Goal: Task Accomplishment & Management: Manage account settings

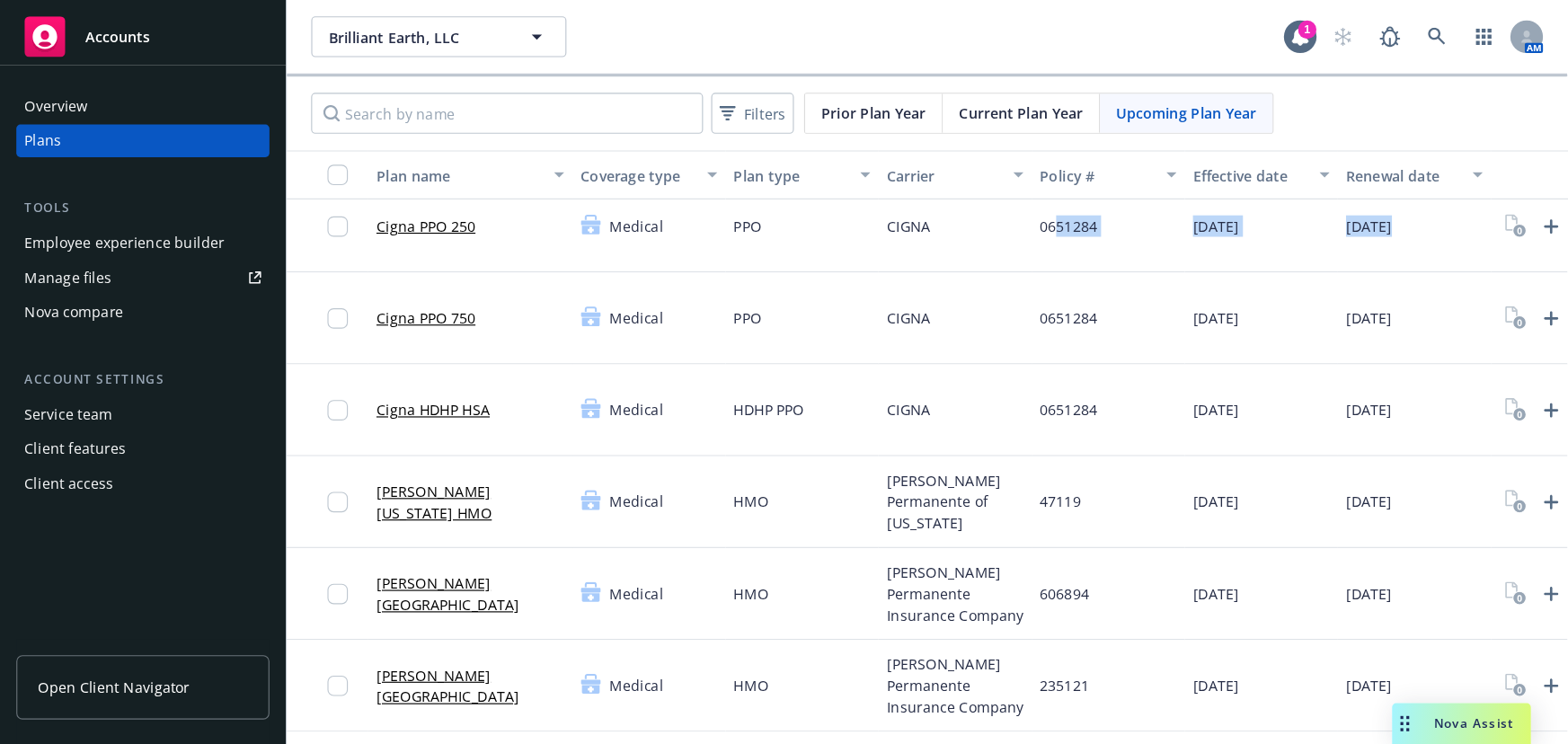
scroll to position [16, 89]
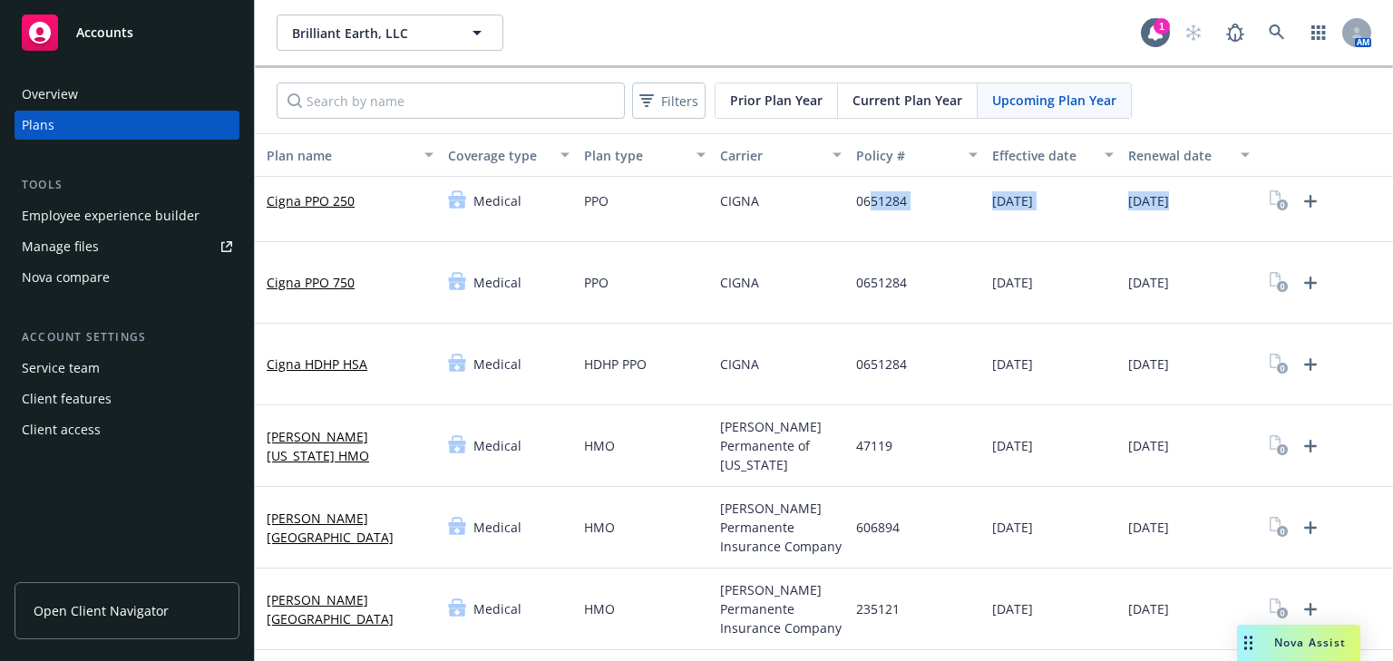
drag, startPoint x: 937, startPoint y: 210, endPoint x: 1392, endPoint y: 211, distance: 455.2
click at [1392, 211] on div "Brilliant Earth, LLC Brilliant Earth, LLC 1 AM Filters Prior Plan Year Current …" at bounding box center [824, 330] width 1138 height 661
click at [1304, 200] on icon "Upload Plan Documents" at bounding box center [1310, 201] width 13 height 13
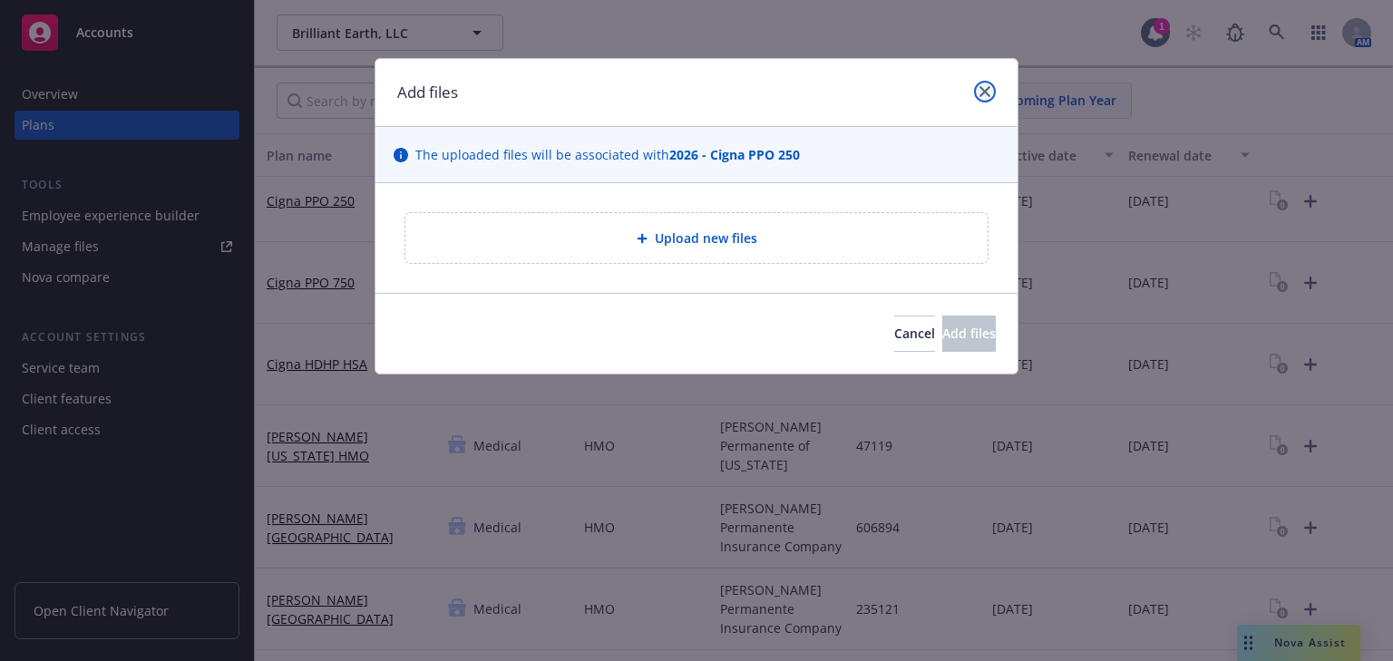
click at [988, 92] on icon "close" at bounding box center [984, 91] width 11 height 11
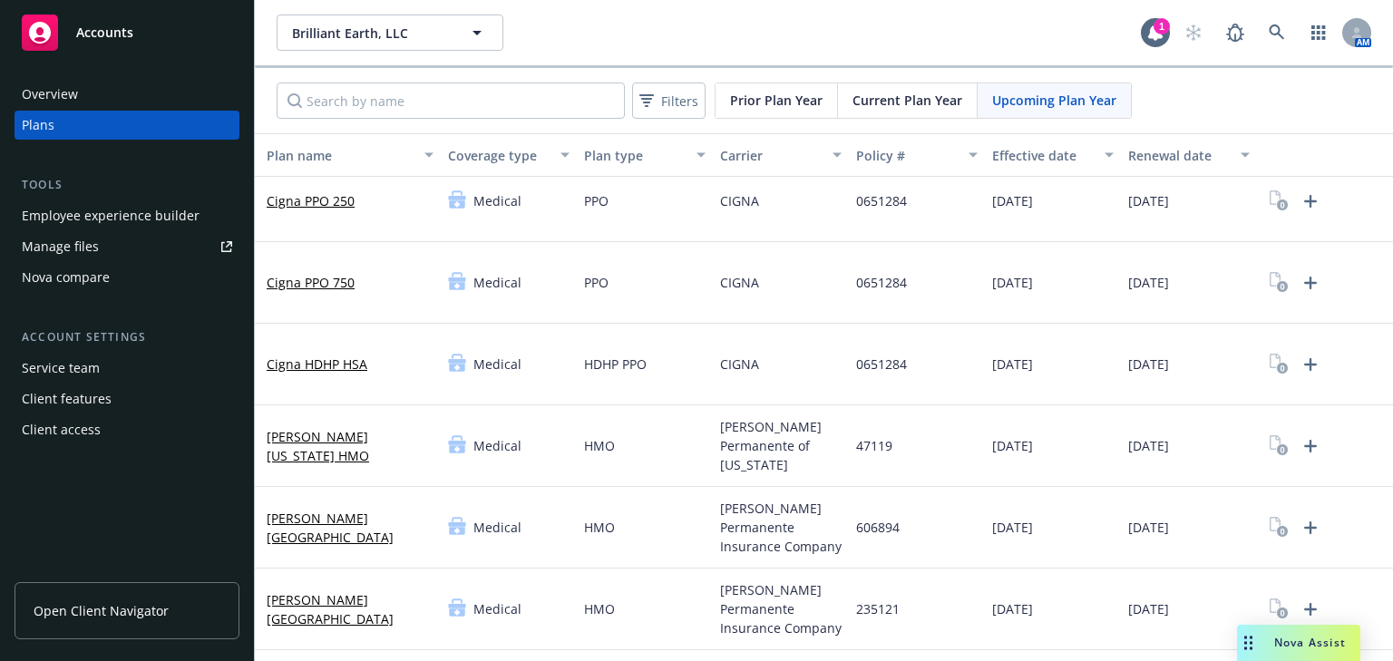
click at [999, 44] on div "Brilliant Earth, LLC Brilliant Earth, LLC" at bounding box center [709, 33] width 864 height 36
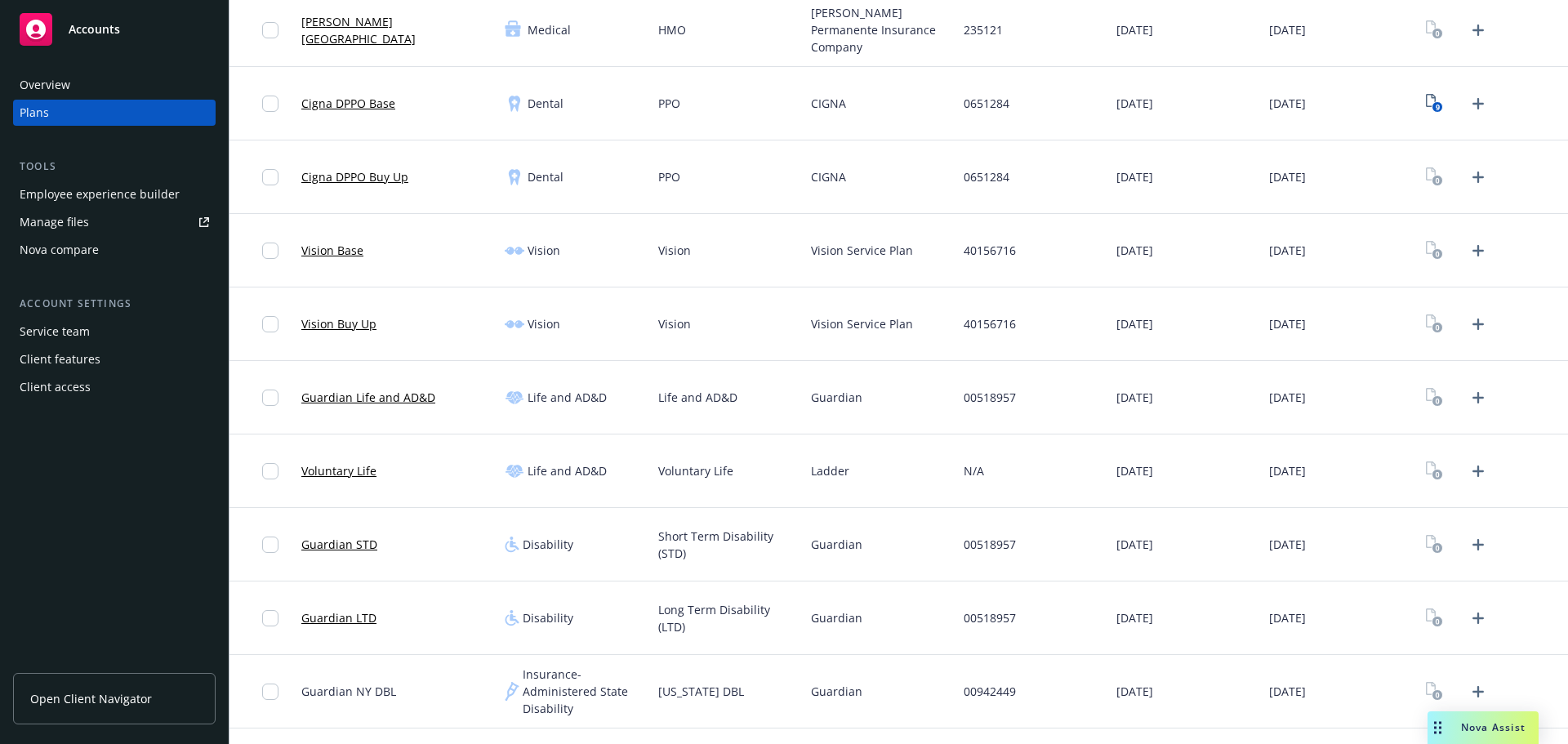
scroll to position [572, 0]
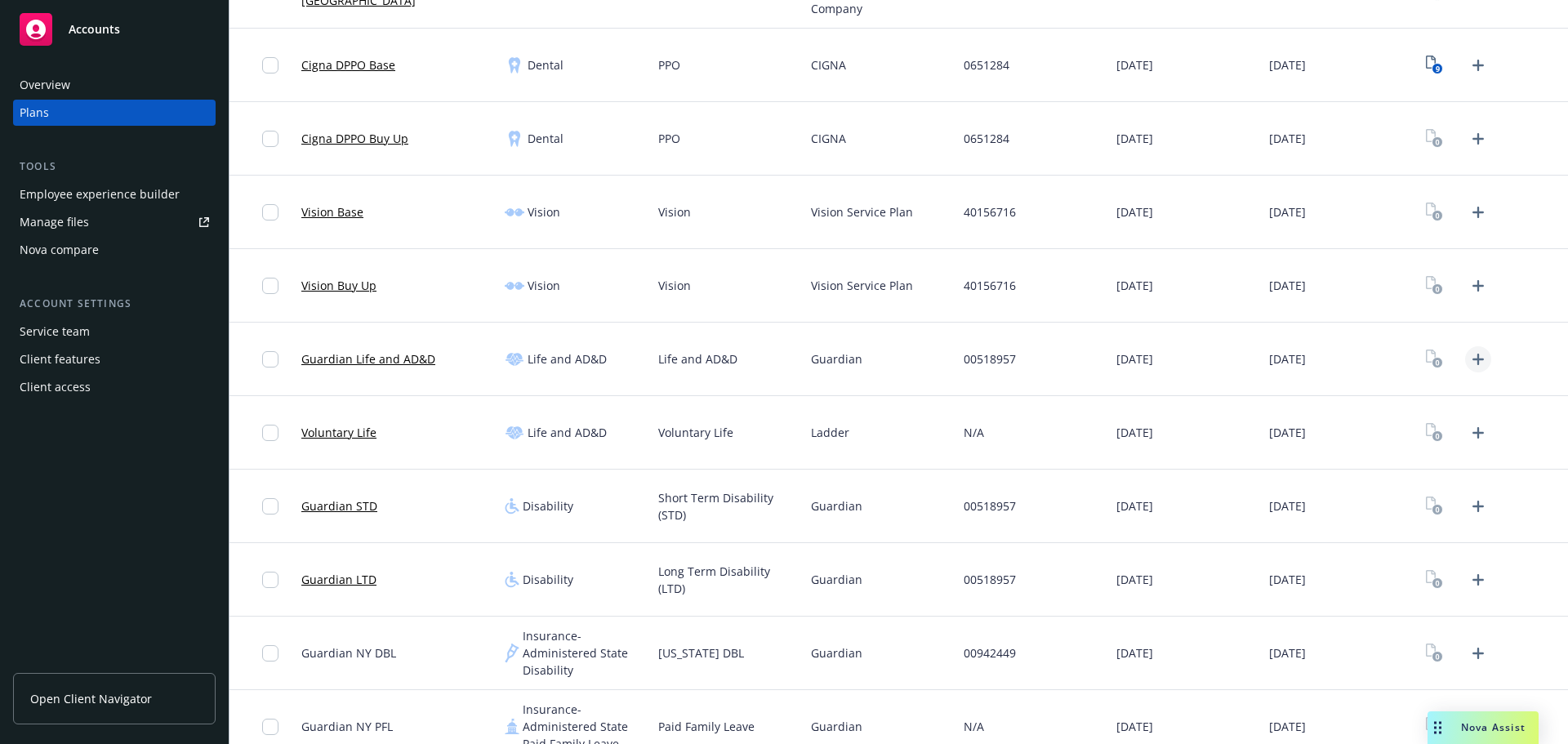
click at [1254, 358] on icon "Upload Plan Documents" at bounding box center [1478, 359] width 12 height 12
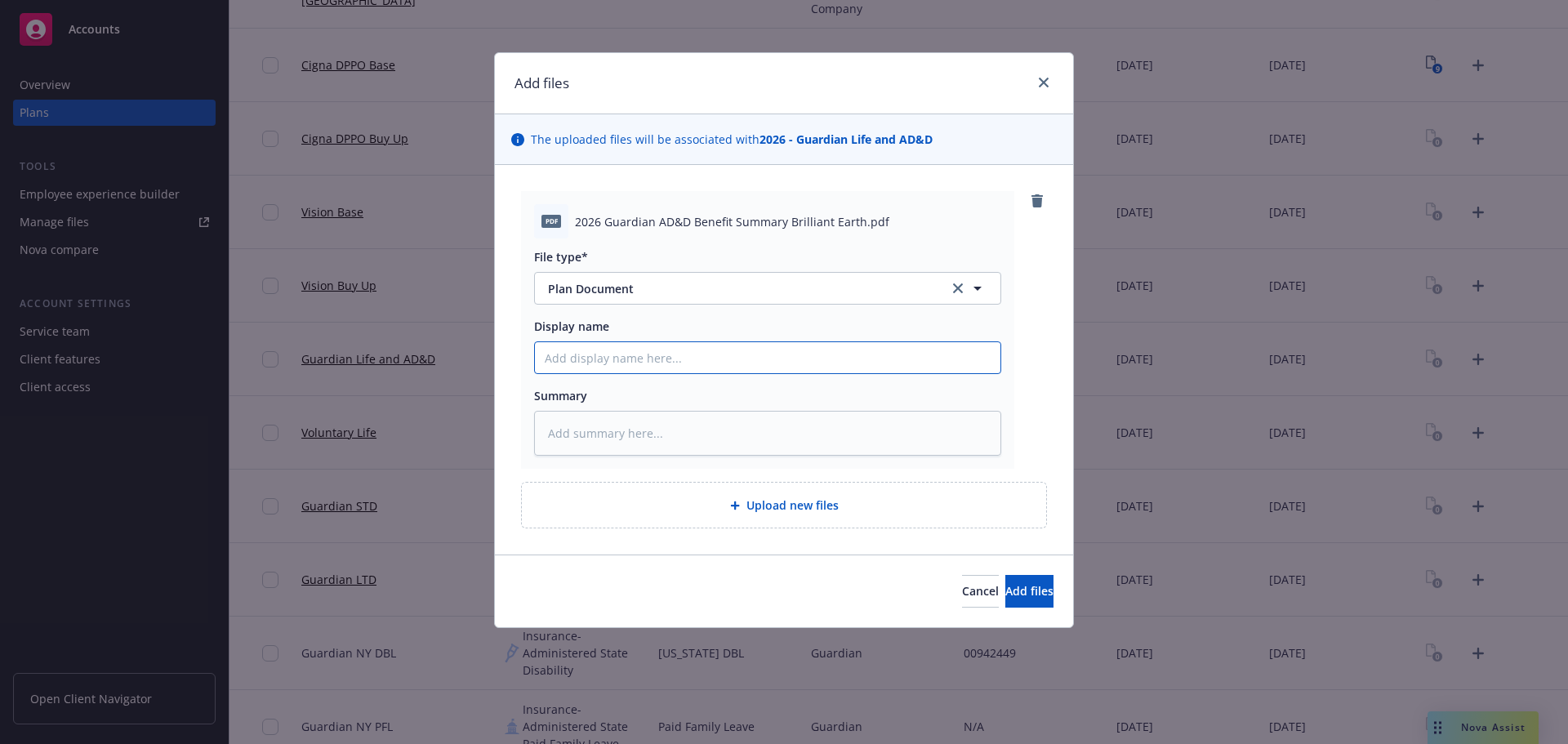
click at [709, 364] on input "Display name" at bounding box center [767, 358] width 466 height 31
click at [618, 356] on input "Display name" at bounding box center [767, 358] width 466 height 31
paste input "2026 Guardian AD&D Benefit Summary Brilliant Earth"
type textarea "x"
type input "2026 Guardian AD&D Benefit Summary Brilliant Earth"
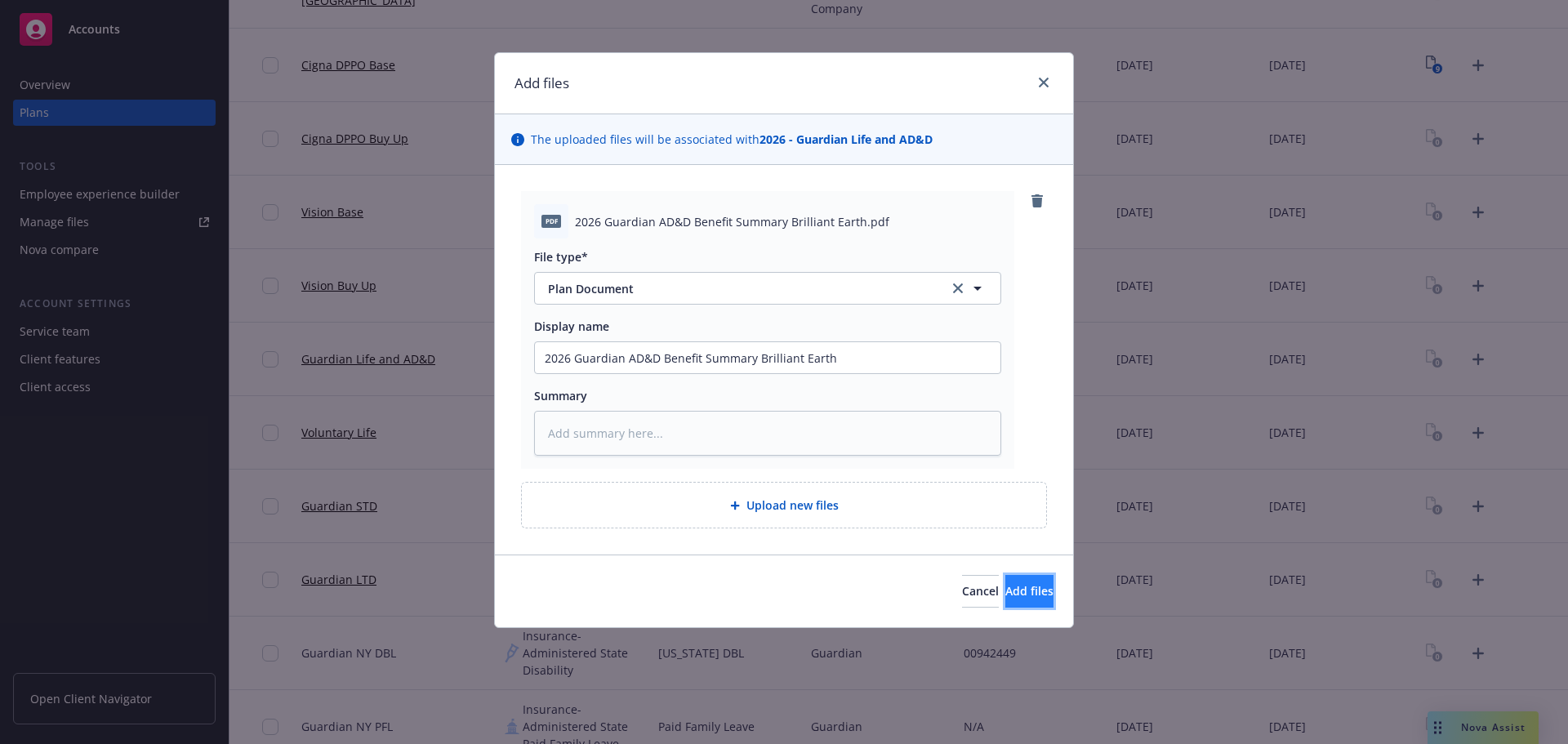
click at [1007, 594] on button "Add files" at bounding box center [1029, 591] width 49 height 32
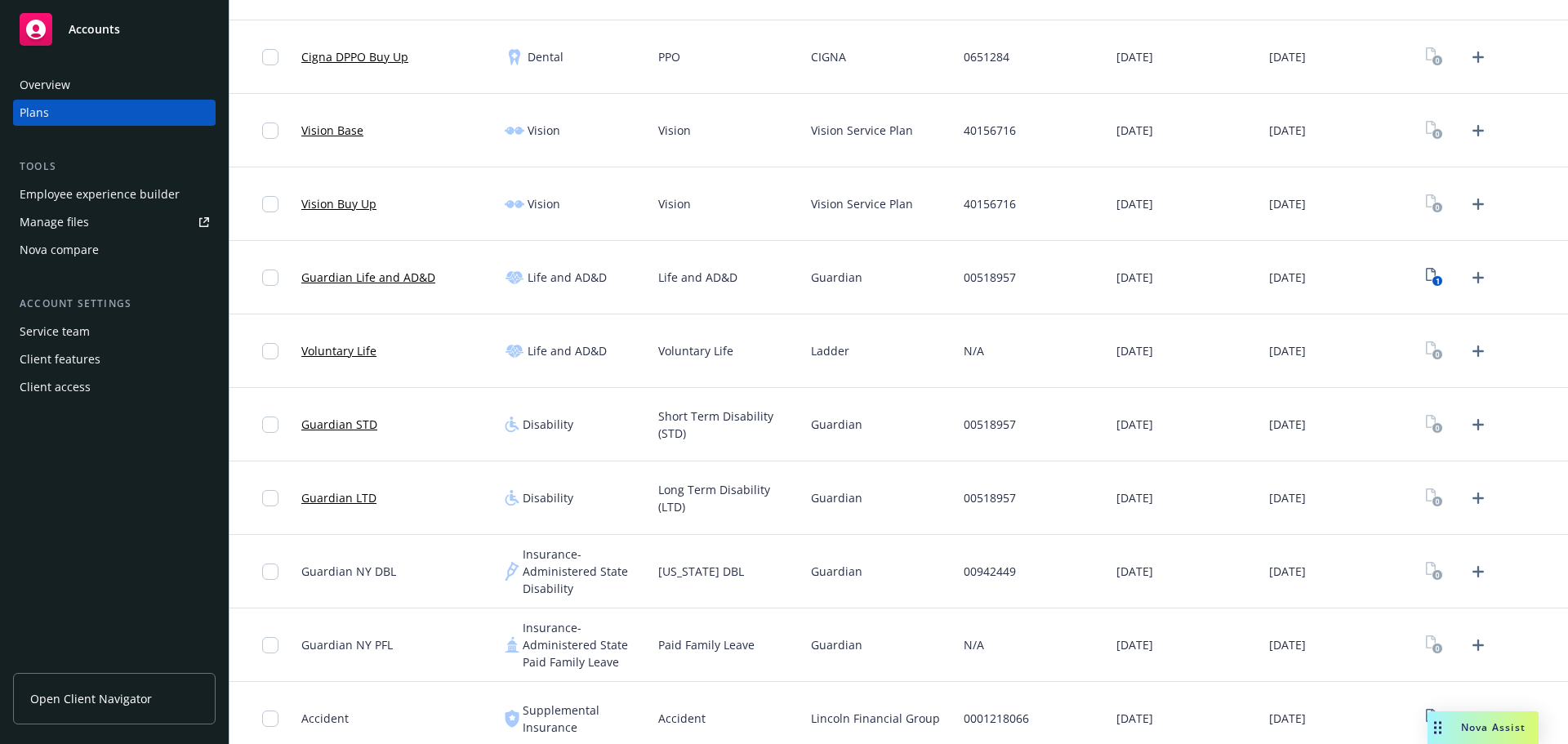
scroll to position [735, 0]
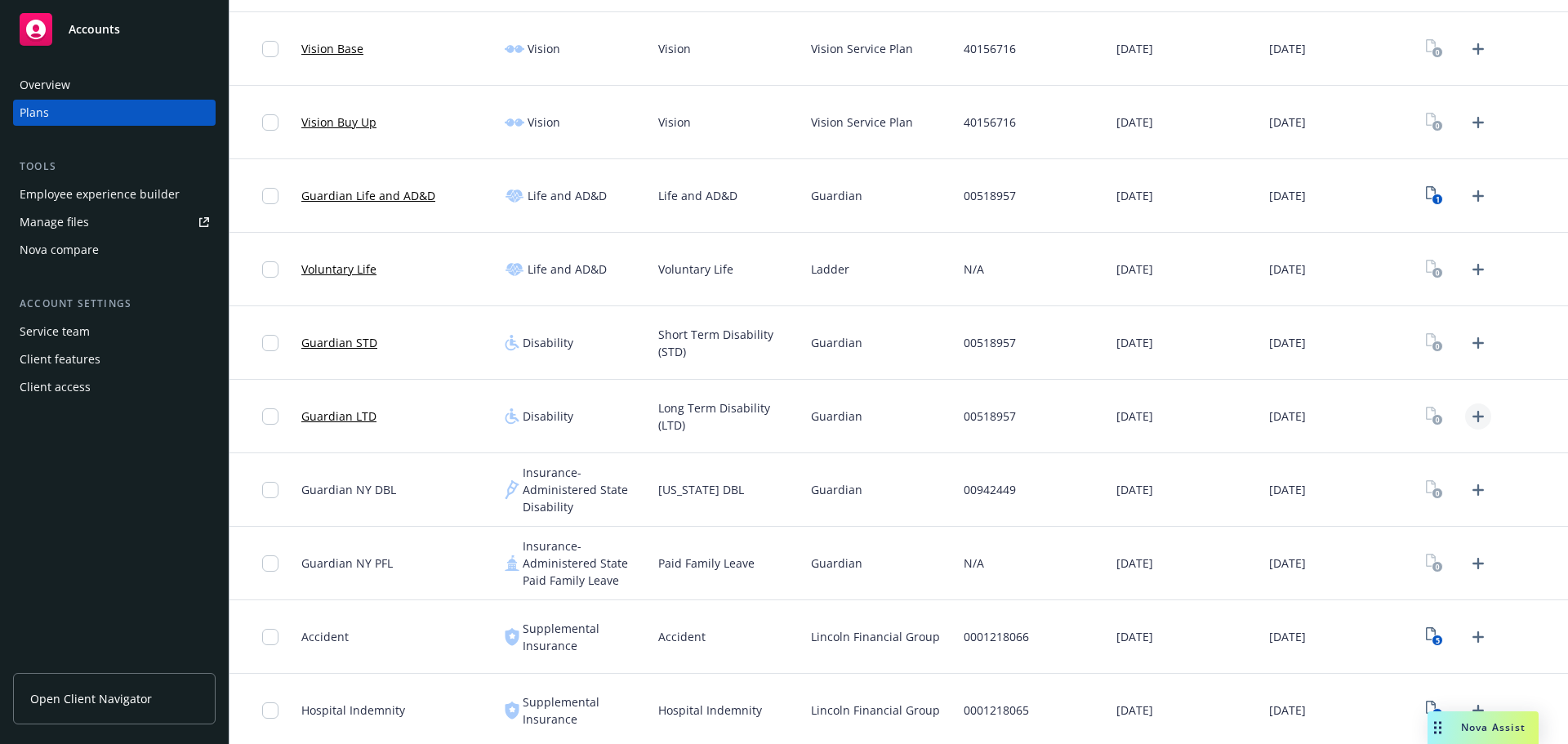
click at [1254, 417] on icon "Upload Plan Documents" at bounding box center [1478, 417] width 20 height 20
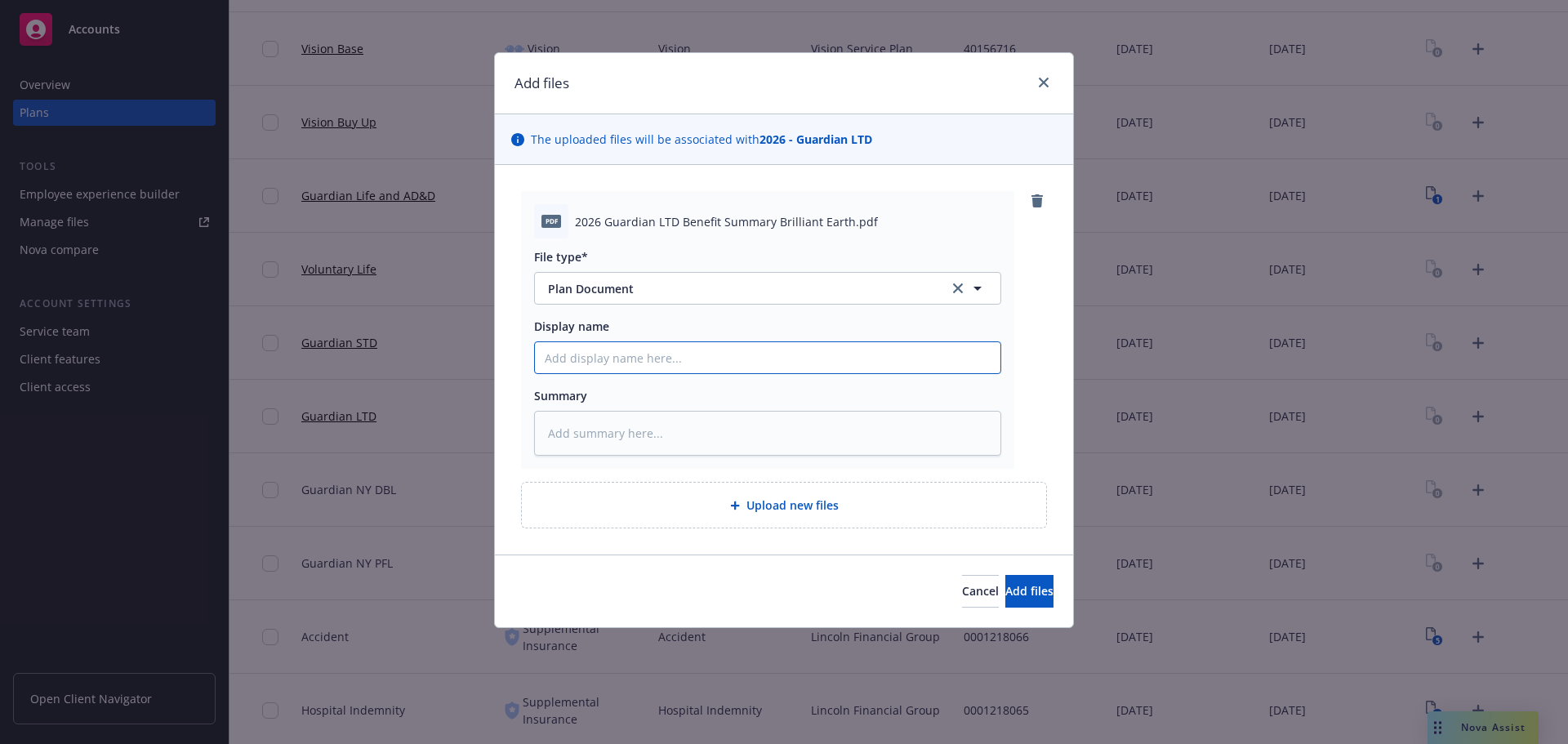
click at [621, 364] on input "Display name" at bounding box center [767, 358] width 466 height 31
paste input "2026 Guardian LTD Benefit Summary Brilliant Earth"
type textarea "x"
type input "2026 Guardian LTD Benefit Summary Brilliant Earth"
click at [1007, 594] on span "Add files" at bounding box center [1029, 590] width 49 height 15
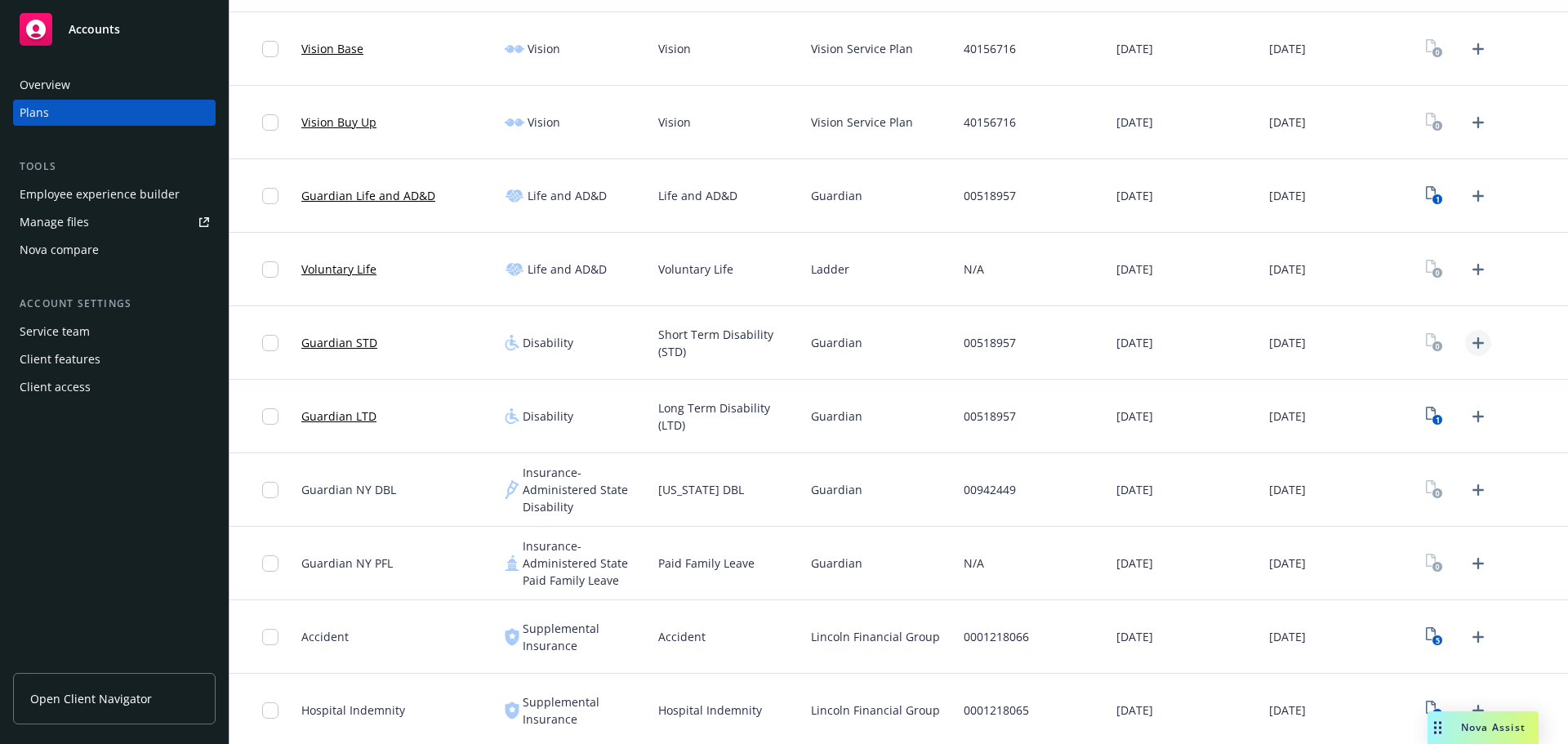
click at [1254, 335] on icon "Upload Plan Documents" at bounding box center [1478, 343] width 20 height 20
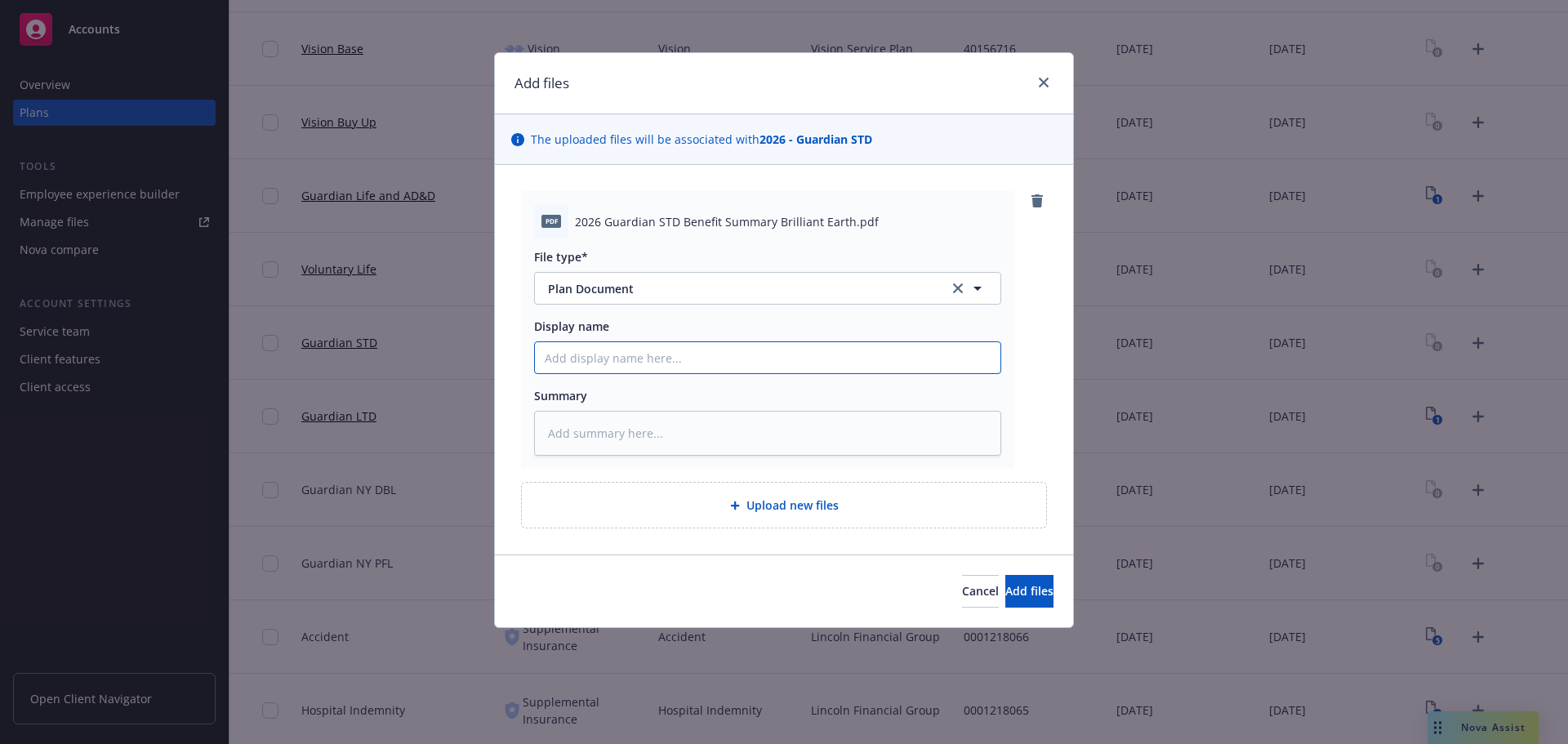
click at [628, 351] on input "Display name" at bounding box center [767, 358] width 466 height 31
paste input "2026 Guardian STD Benefit Summary Brilliant Earth"
type textarea "x"
type input "2026 Guardian STD Benefit Summary Brilliant Earth"
click at [1007, 584] on span "Add files" at bounding box center [1029, 590] width 49 height 15
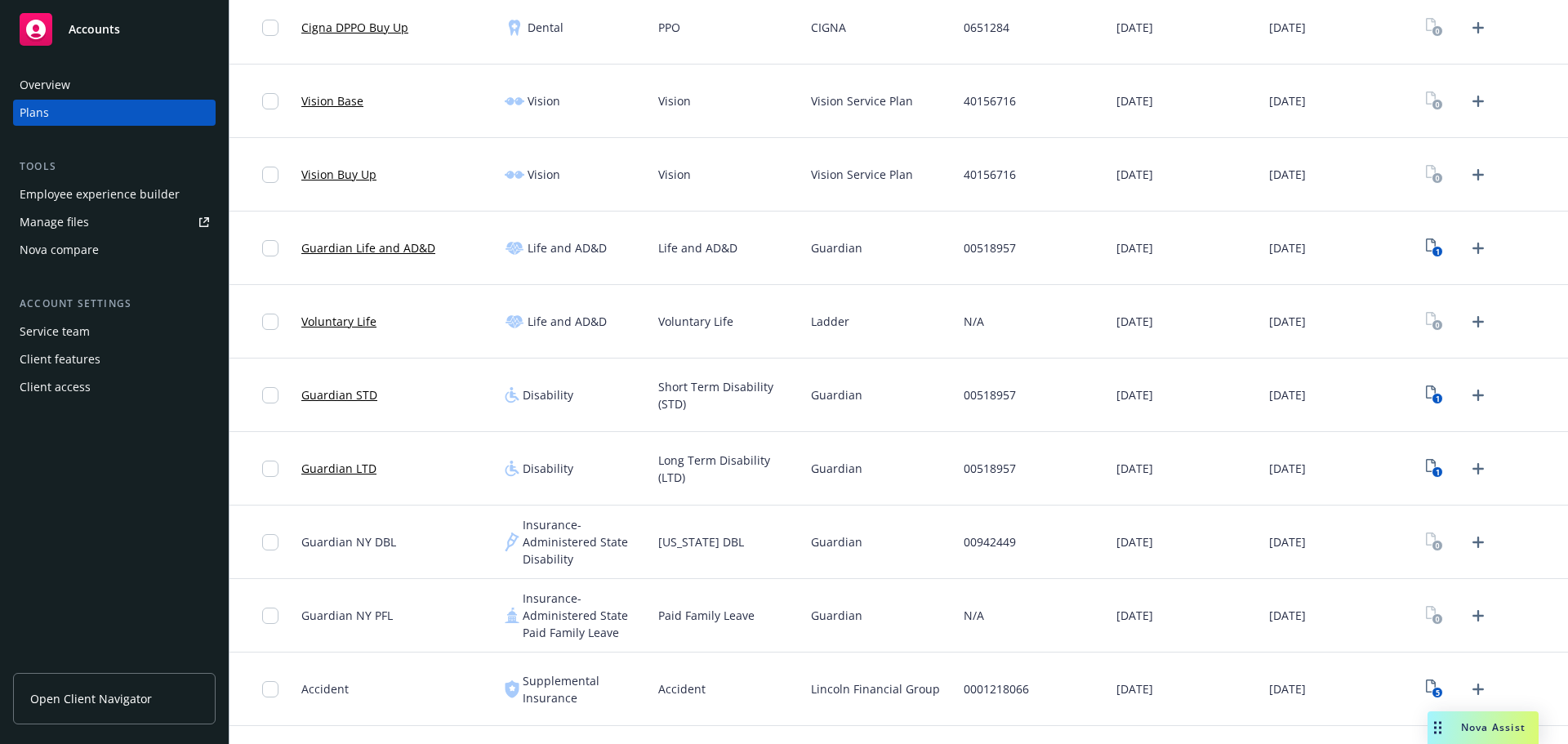
scroll to position [653, 0]
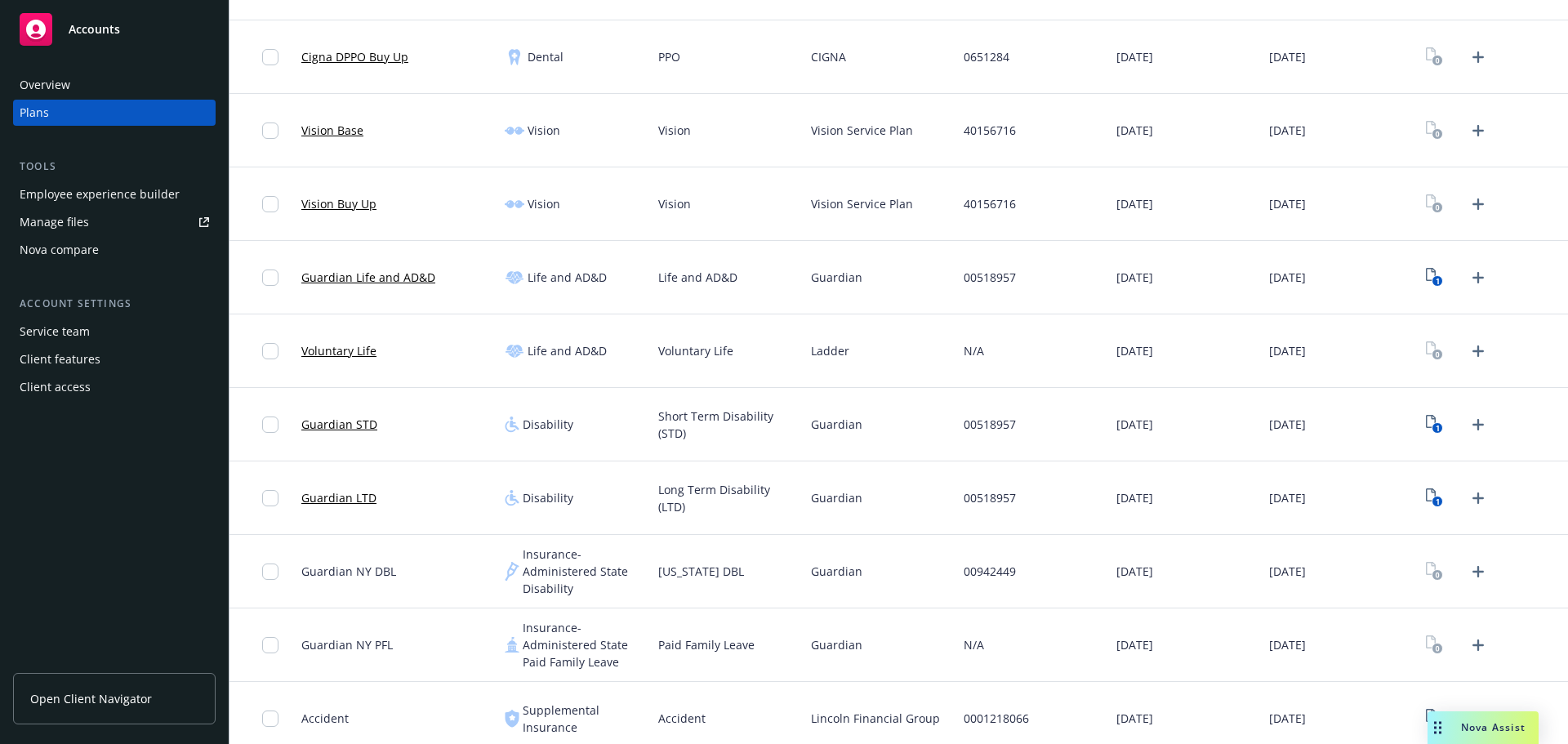
click at [333, 348] on link "Voluntary Life" at bounding box center [339, 350] width 75 height 17
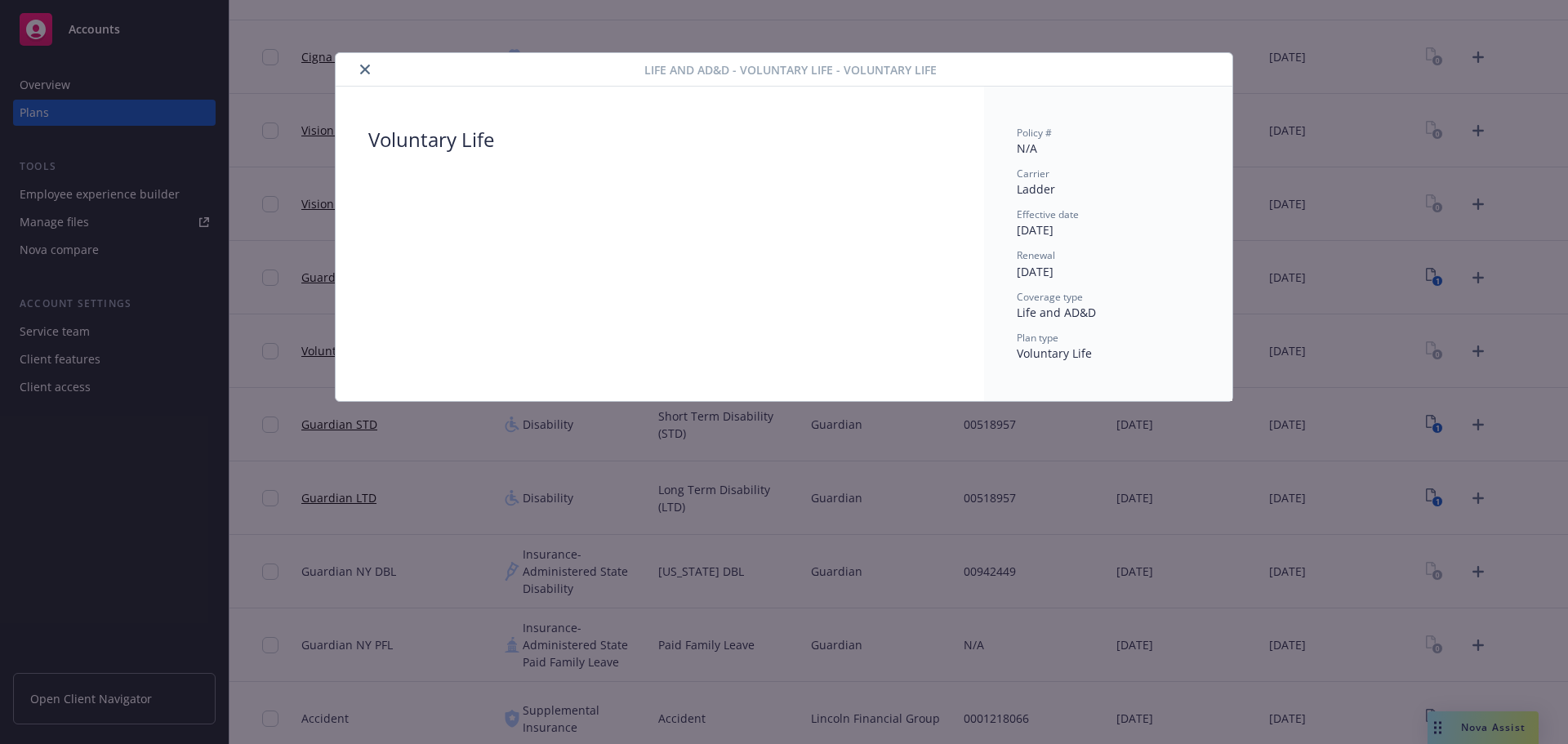
click at [362, 68] on icon "close" at bounding box center [365, 69] width 10 height 10
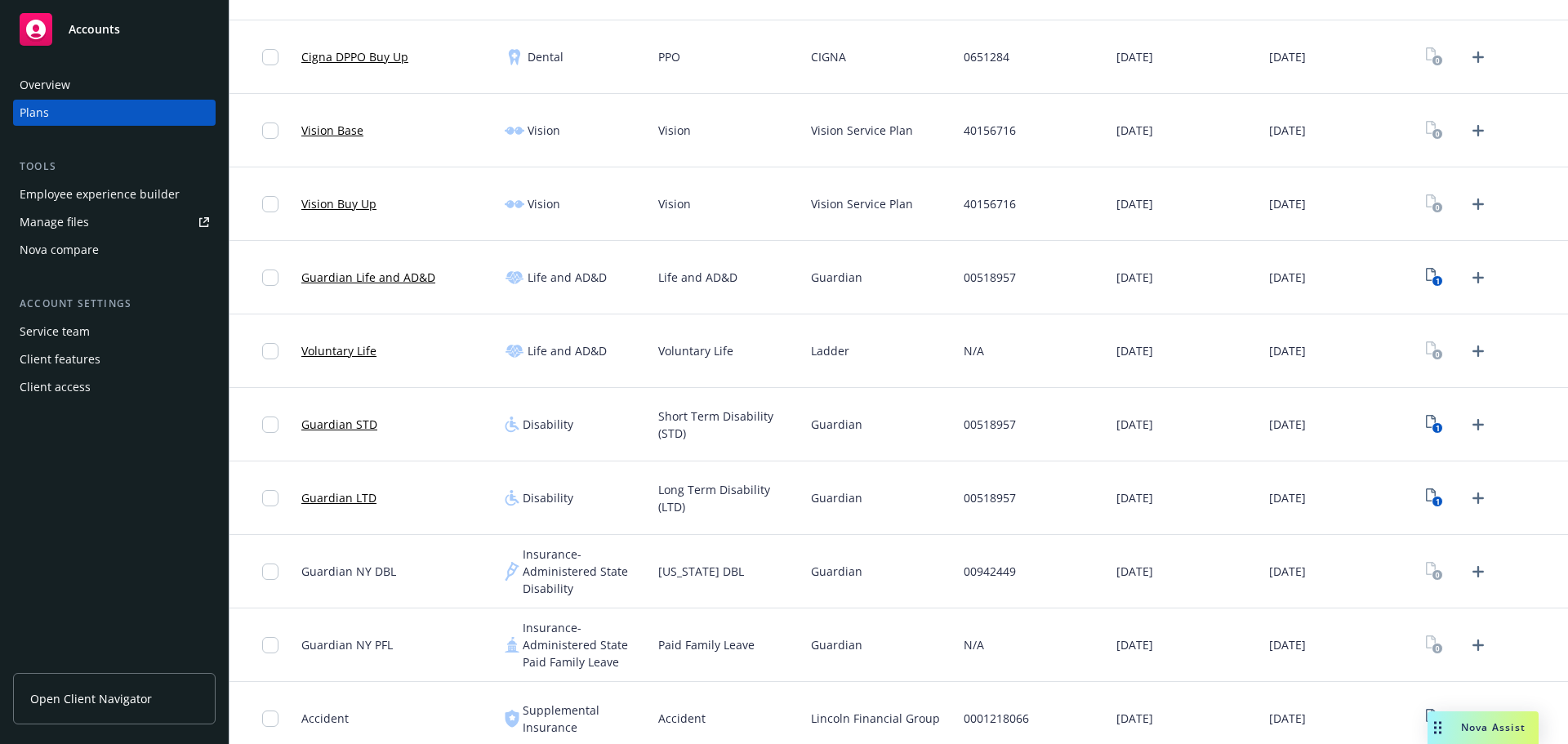
click at [120, 195] on div "Employee experience builder" at bounding box center [100, 194] width 160 height 26
click at [1254, 277] on text "1" at bounding box center [1437, 281] width 5 height 11
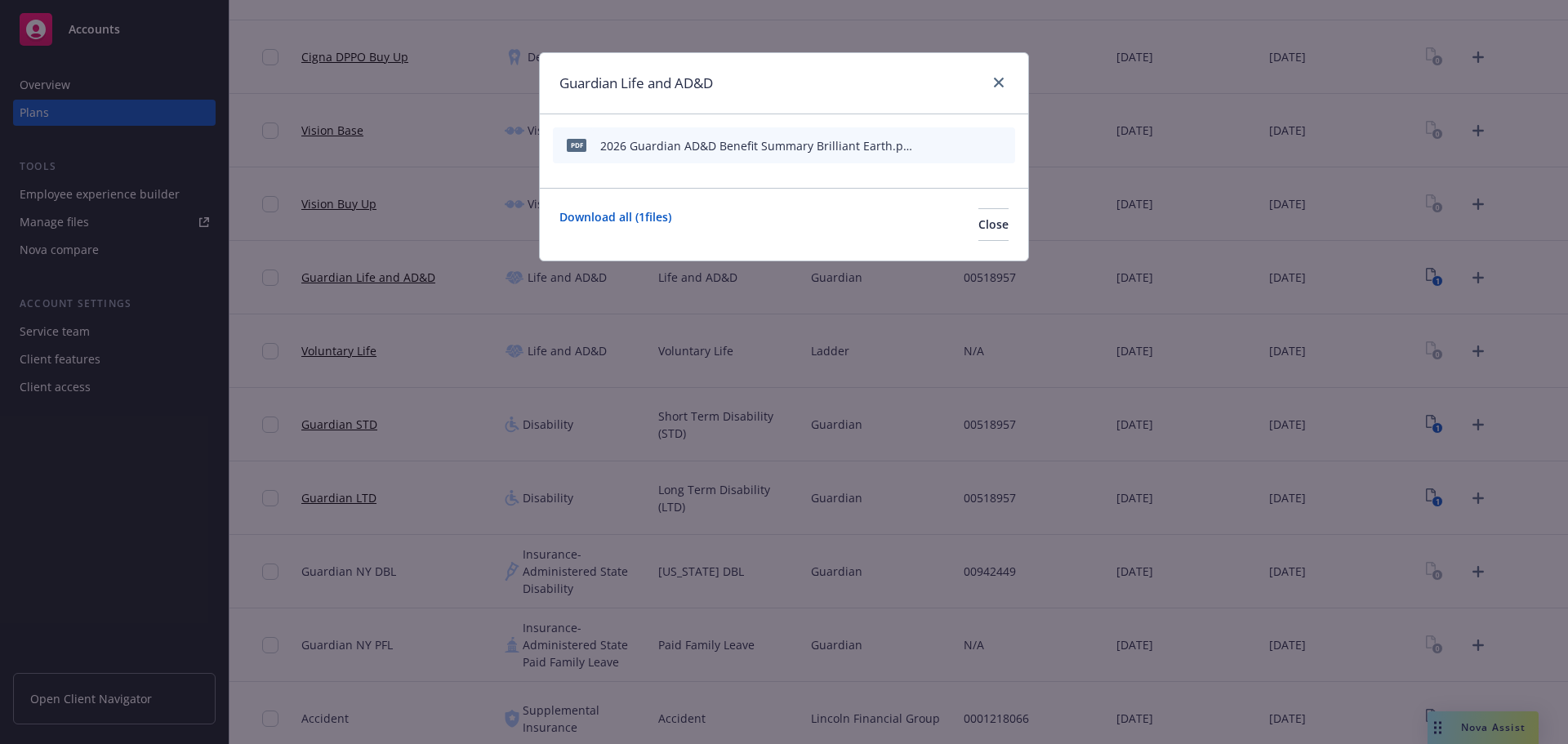
click at [995, 71] on div "Guardian Life and AD&D" at bounding box center [784, 84] width 488 height 61
click at [994, 83] on icon "close" at bounding box center [999, 82] width 10 height 10
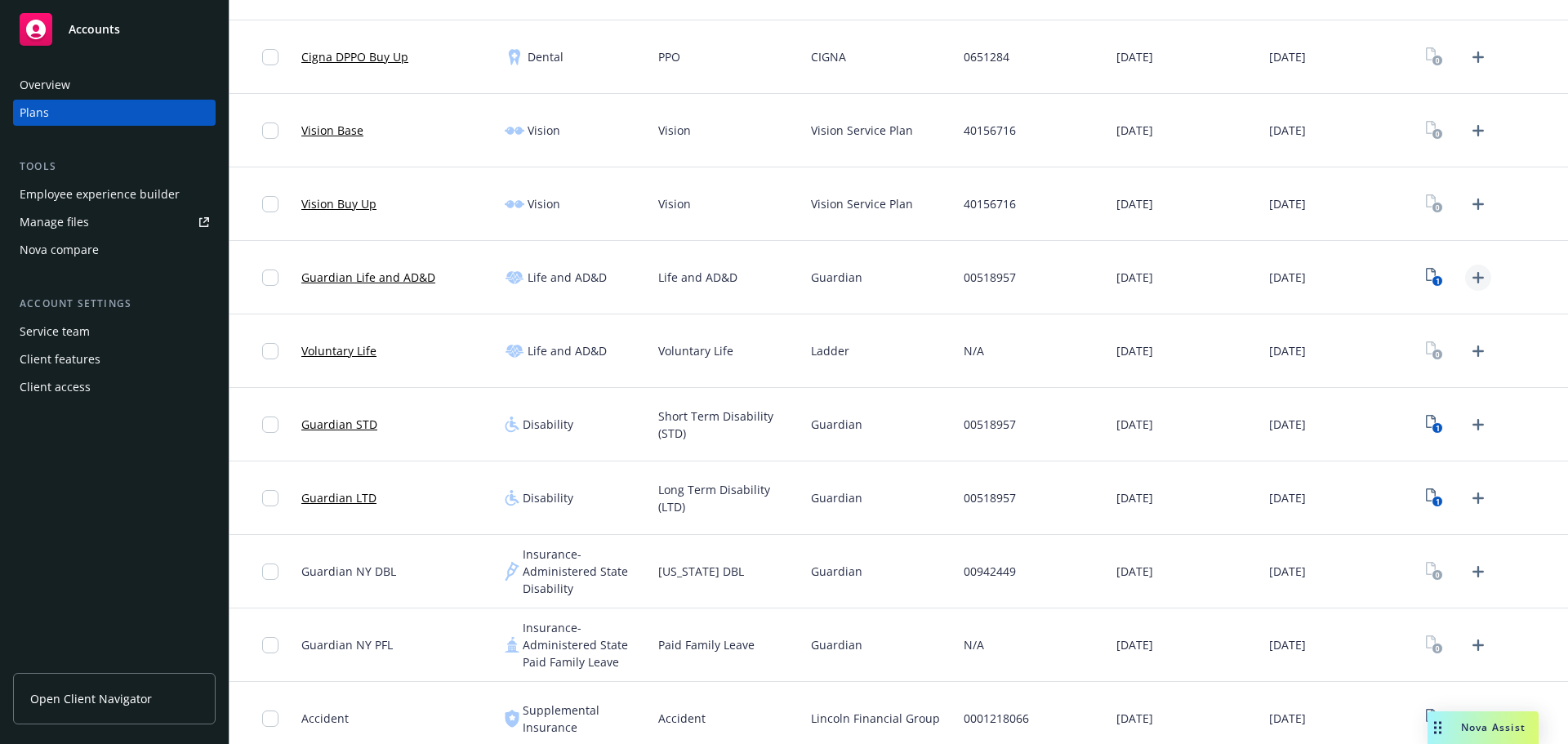
click at [1254, 275] on icon "Upload Plan Documents" at bounding box center [1478, 277] width 20 height 20
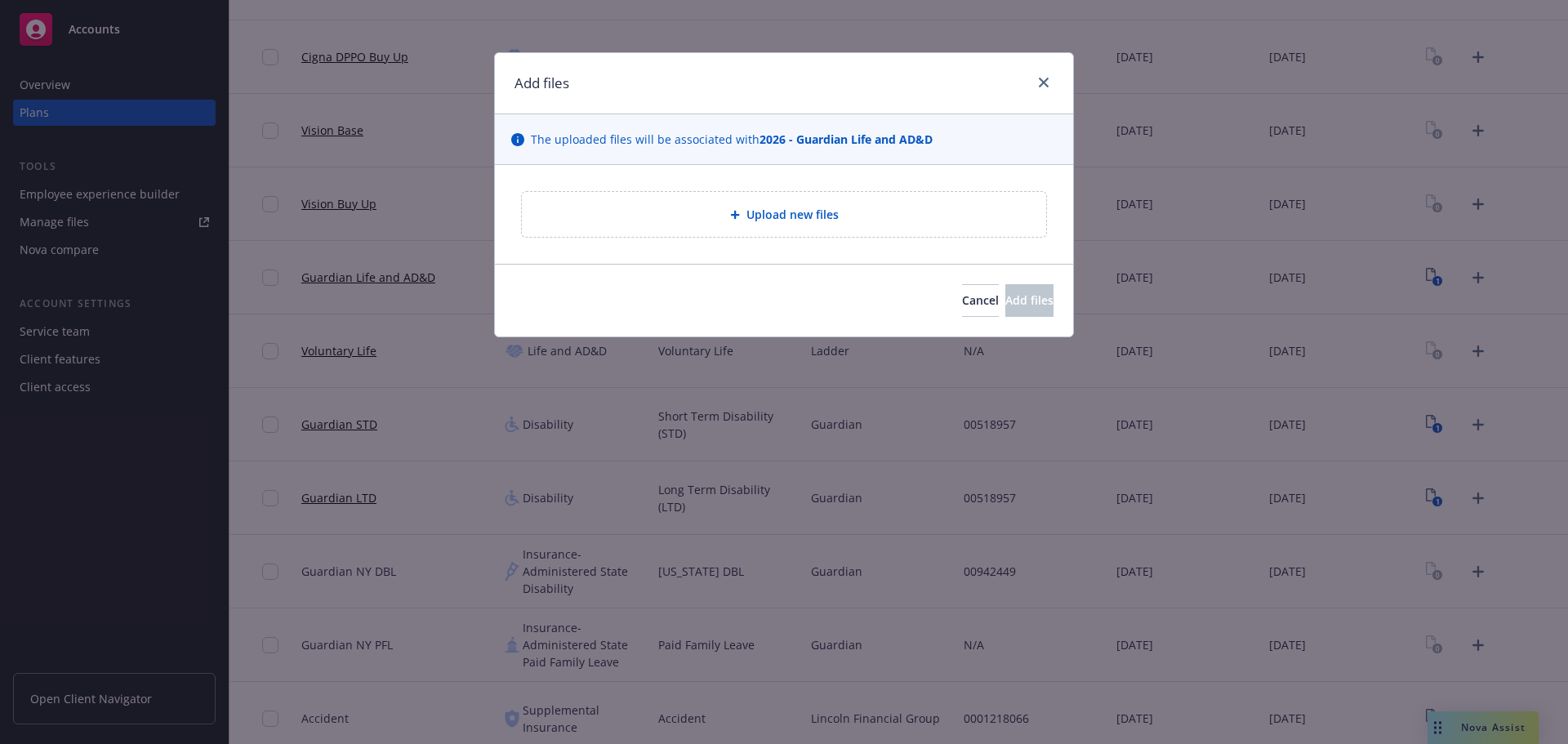
click at [792, 220] on span "Upload new files" at bounding box center [793, 214] width 92 height 17
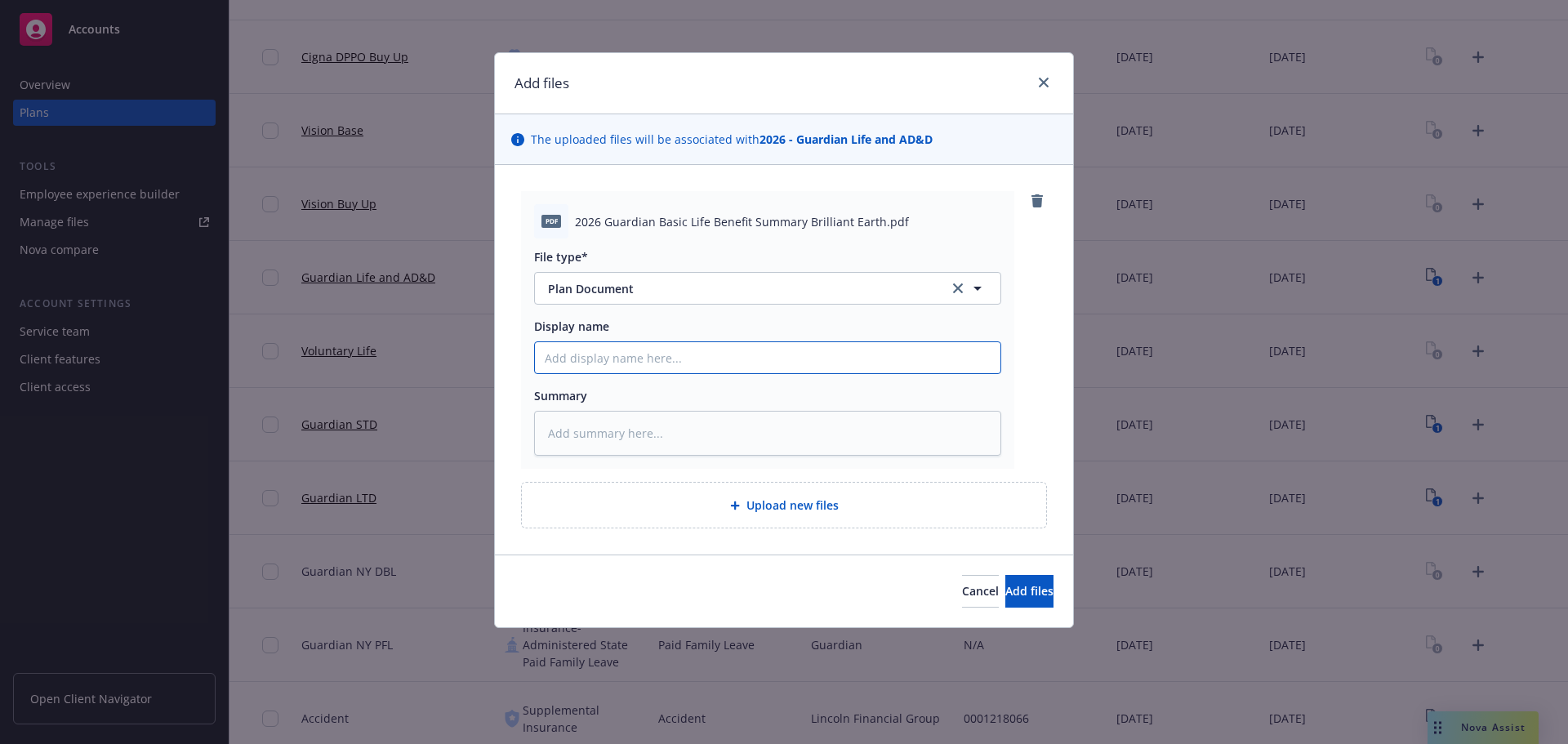
click at [573, 364] on input "Display name" at bounding box center [767, 358] width 466 height 31
paste input "2026 Guardian Basic Life Benefit Summary Brilliant Earth"
type textarea "x"
type input "2026 Guardian Basic Life Benefit Summary Brilliant Earth"
click at [1020, 594] on span "Add files" at bounding box center [1029, 590] width 49 height 15
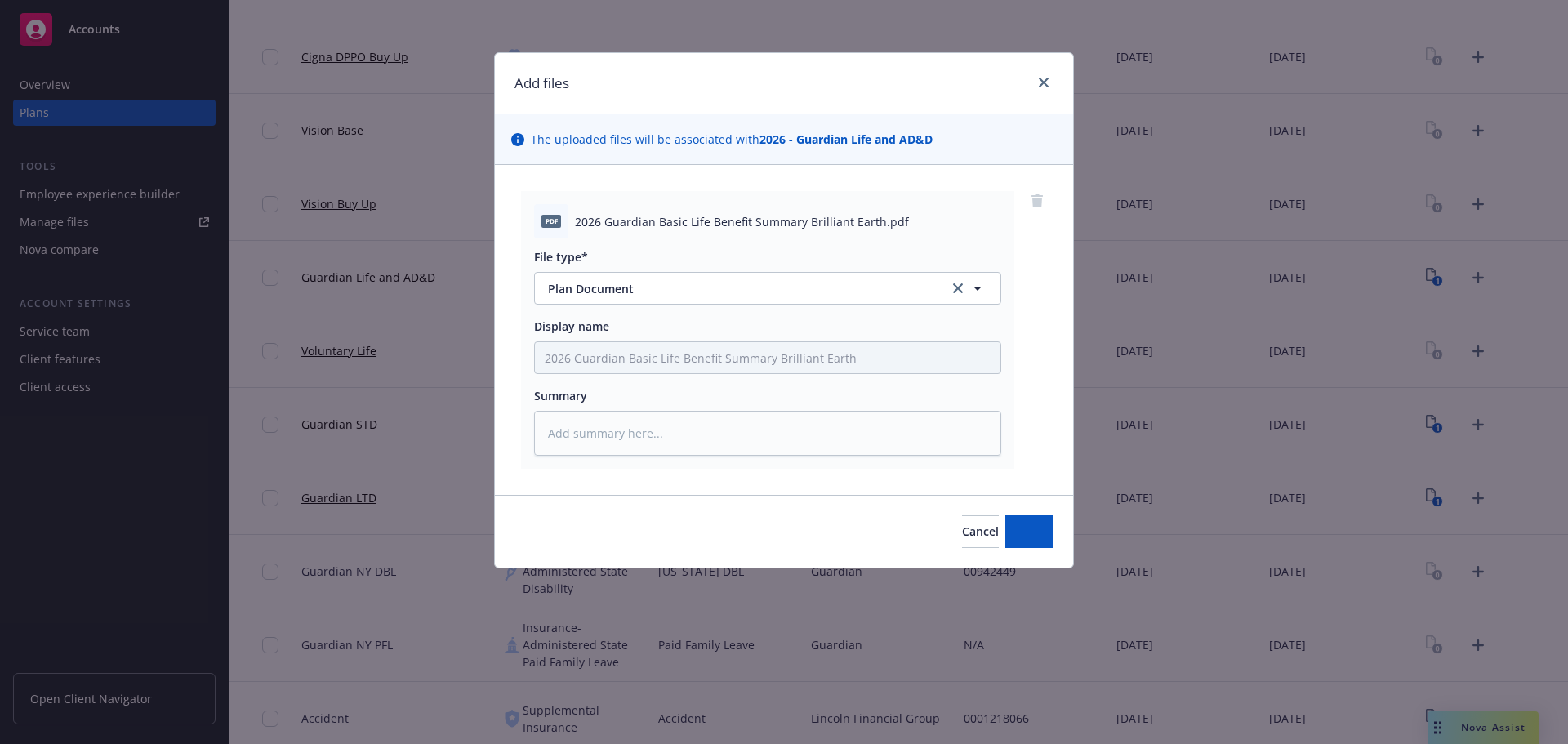
type textarea "x"
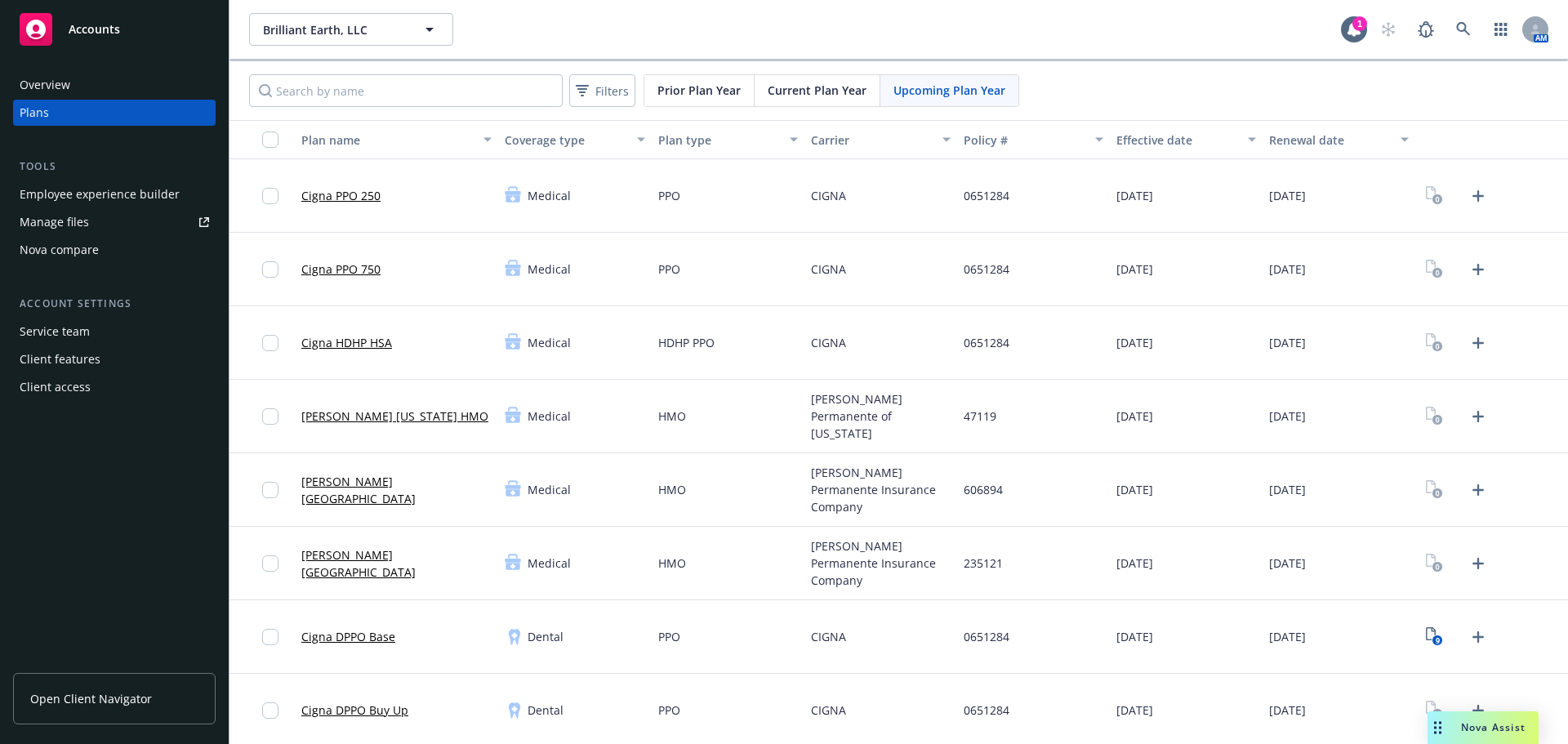
click at [798, 92] on span "Current Plan Year" at bounding box center [817, 90] width 99 height 17
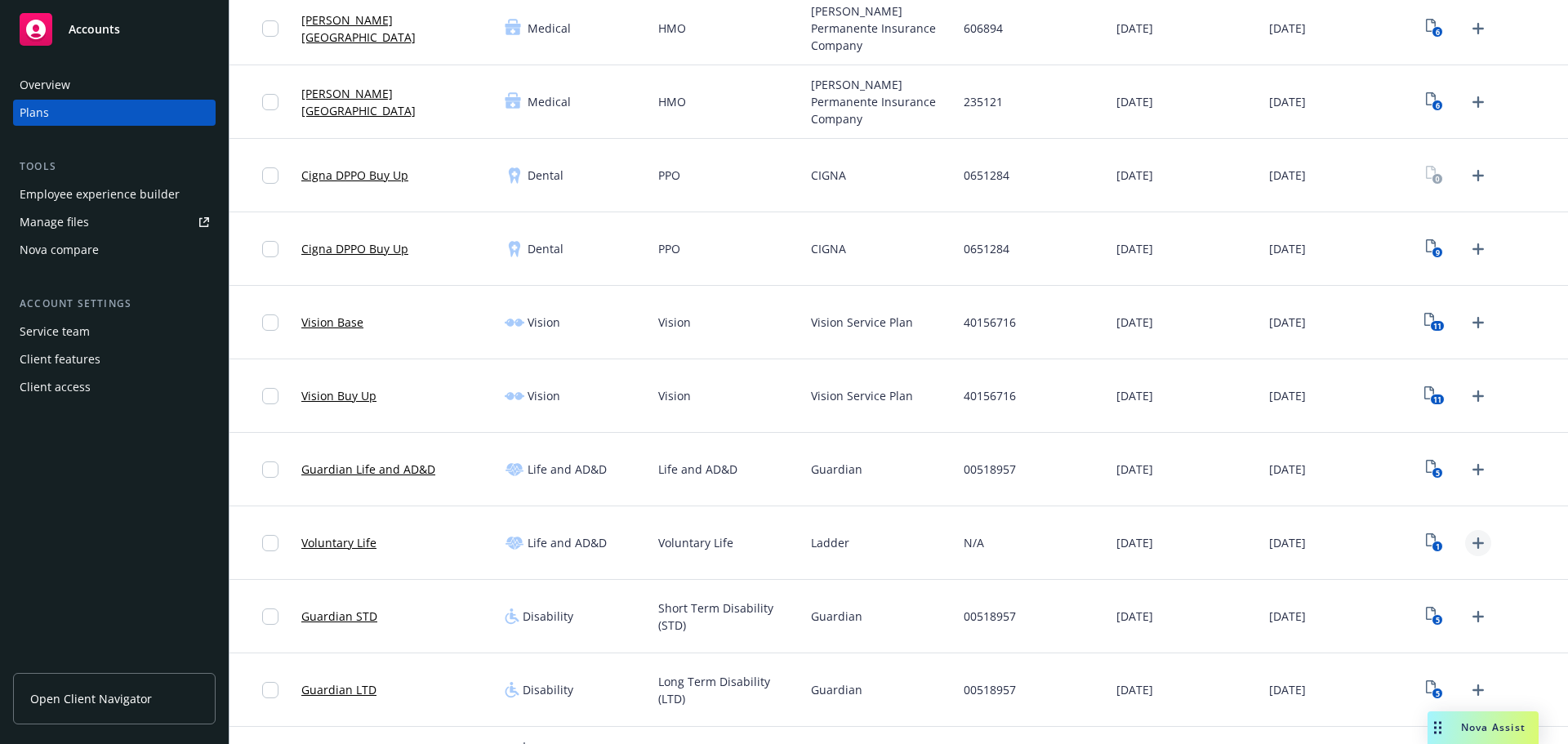
scroll to position [490, 0]
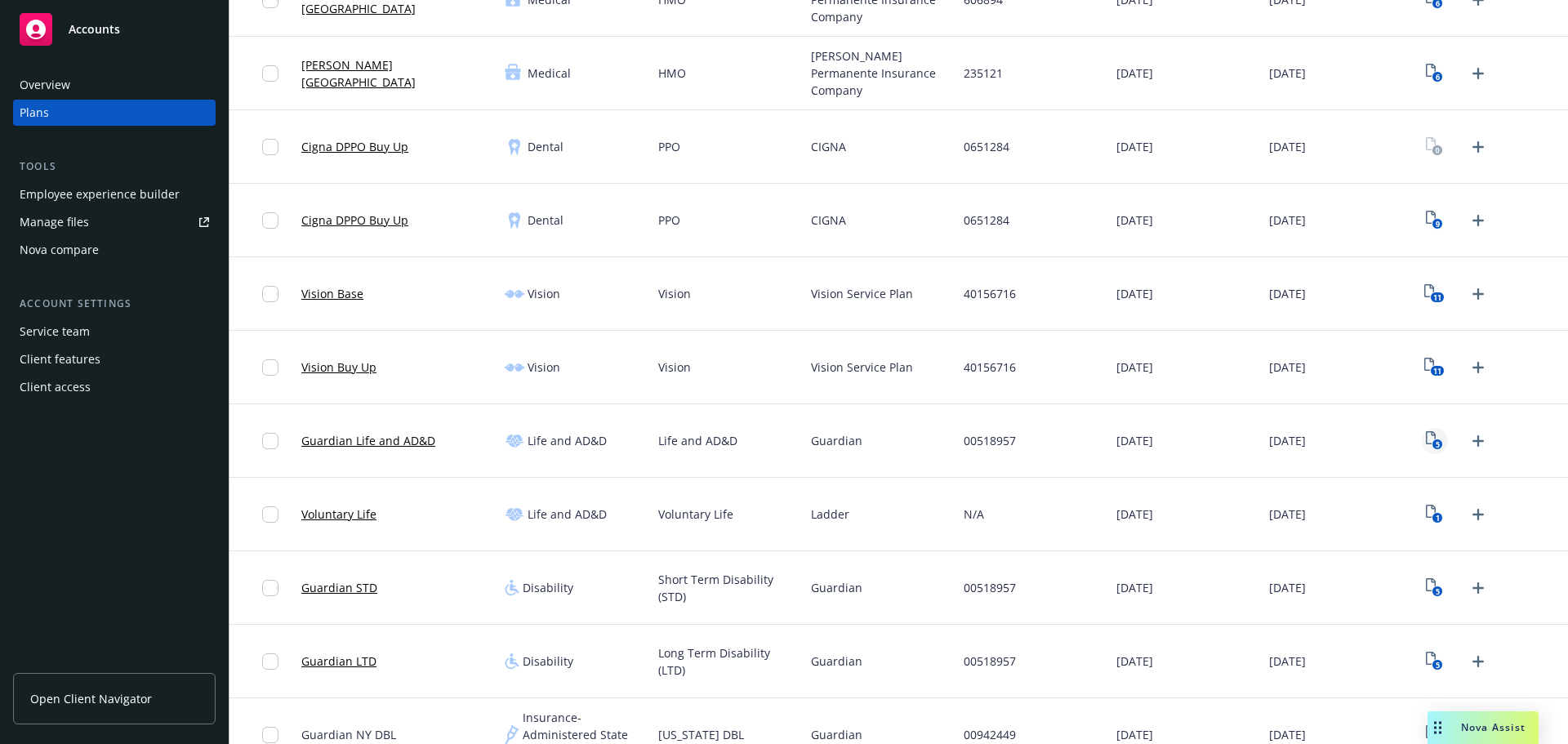
click at [1254, 439] on icon "5" at bounding box center [1434, 440] width 17 height 19
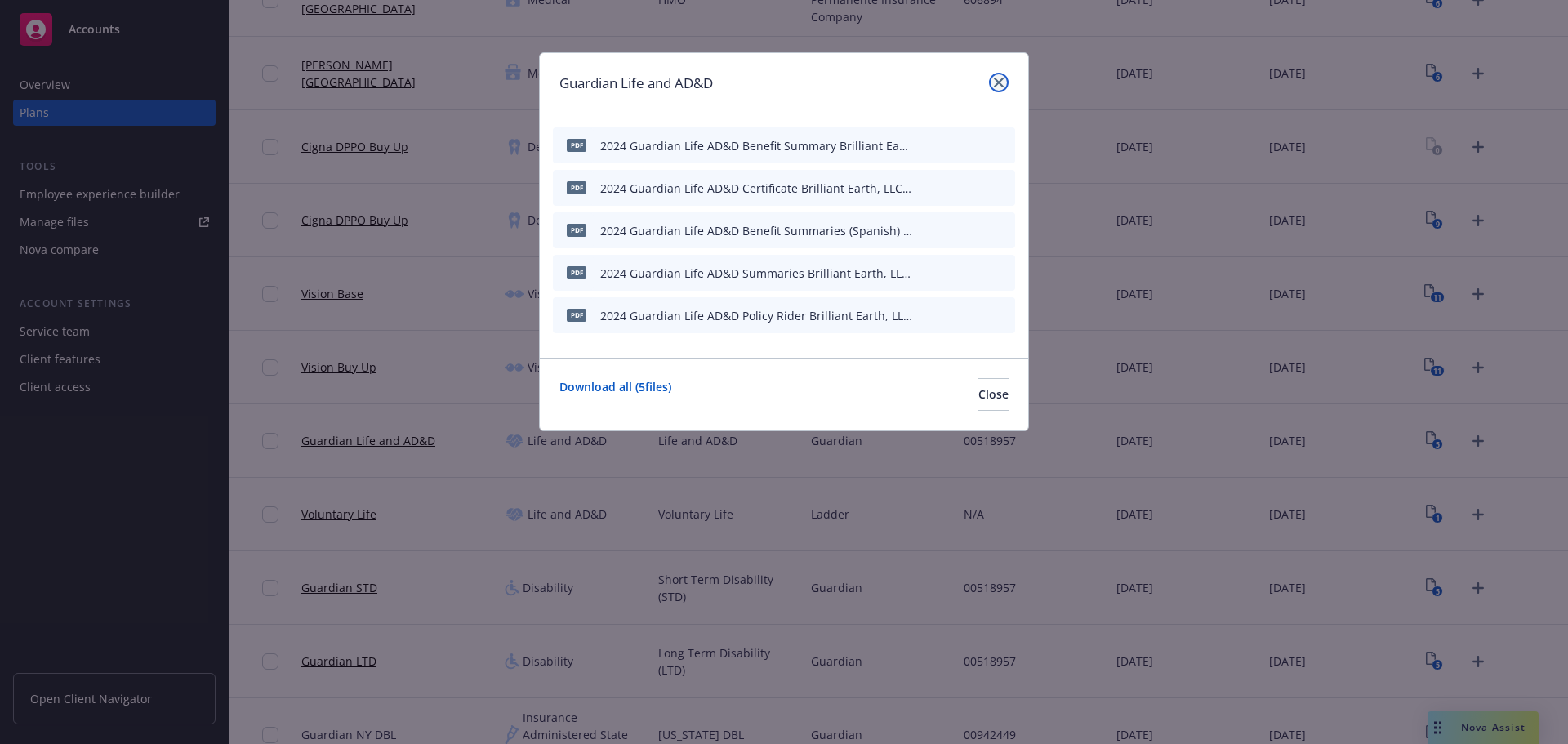
click at [1006, 83] on link "close" at bounding box center [999, 83] width 20 height 20
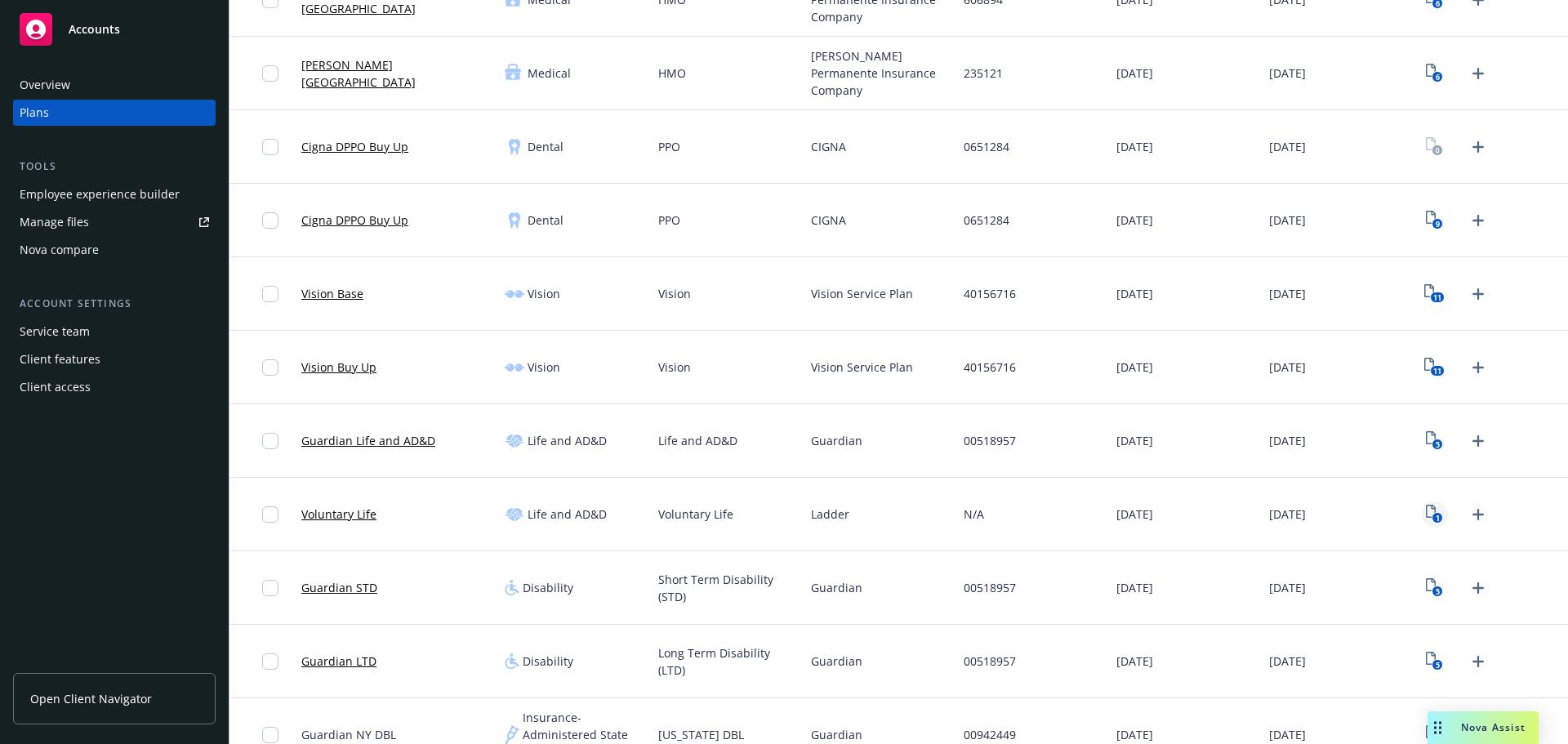
click at [1254, 518] on text "1" at bounding box center [1437, 518] width 5 height 11
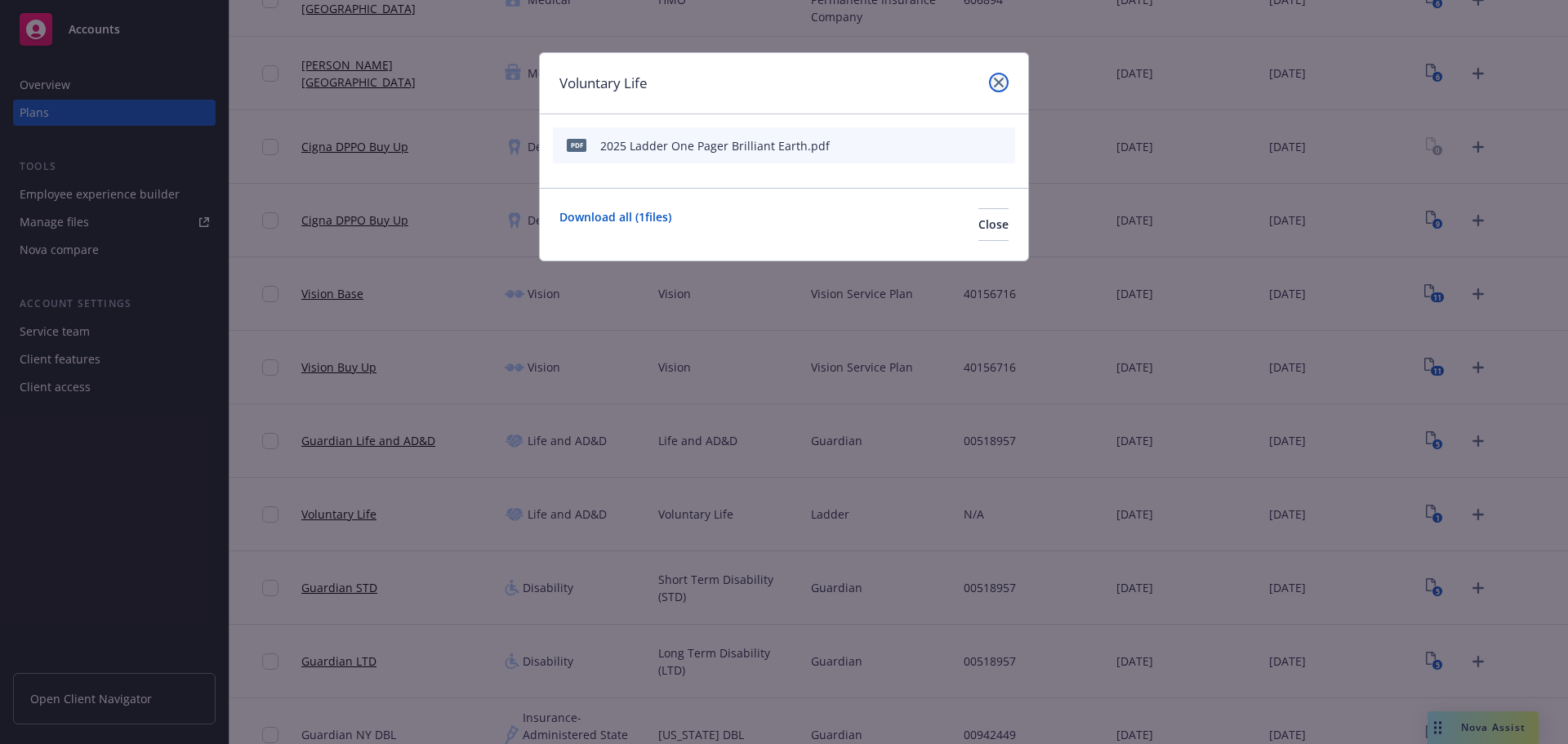
click at [1003, 85] on icon "close" at bounding box center [999, 82] width 10 height 10
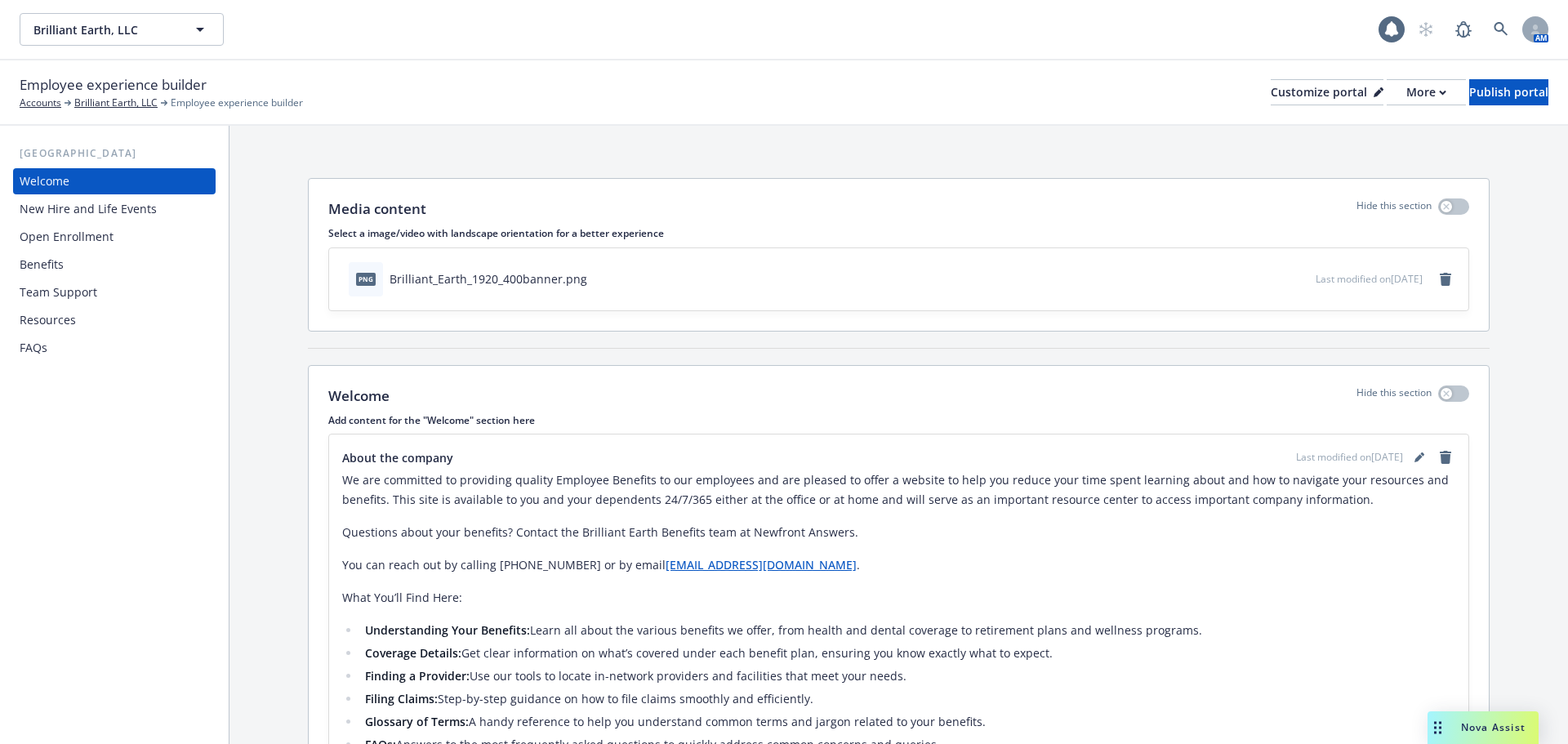
click at [72, 251] on div "Benefits" at bounding box center [114, 264] width 189 height 26
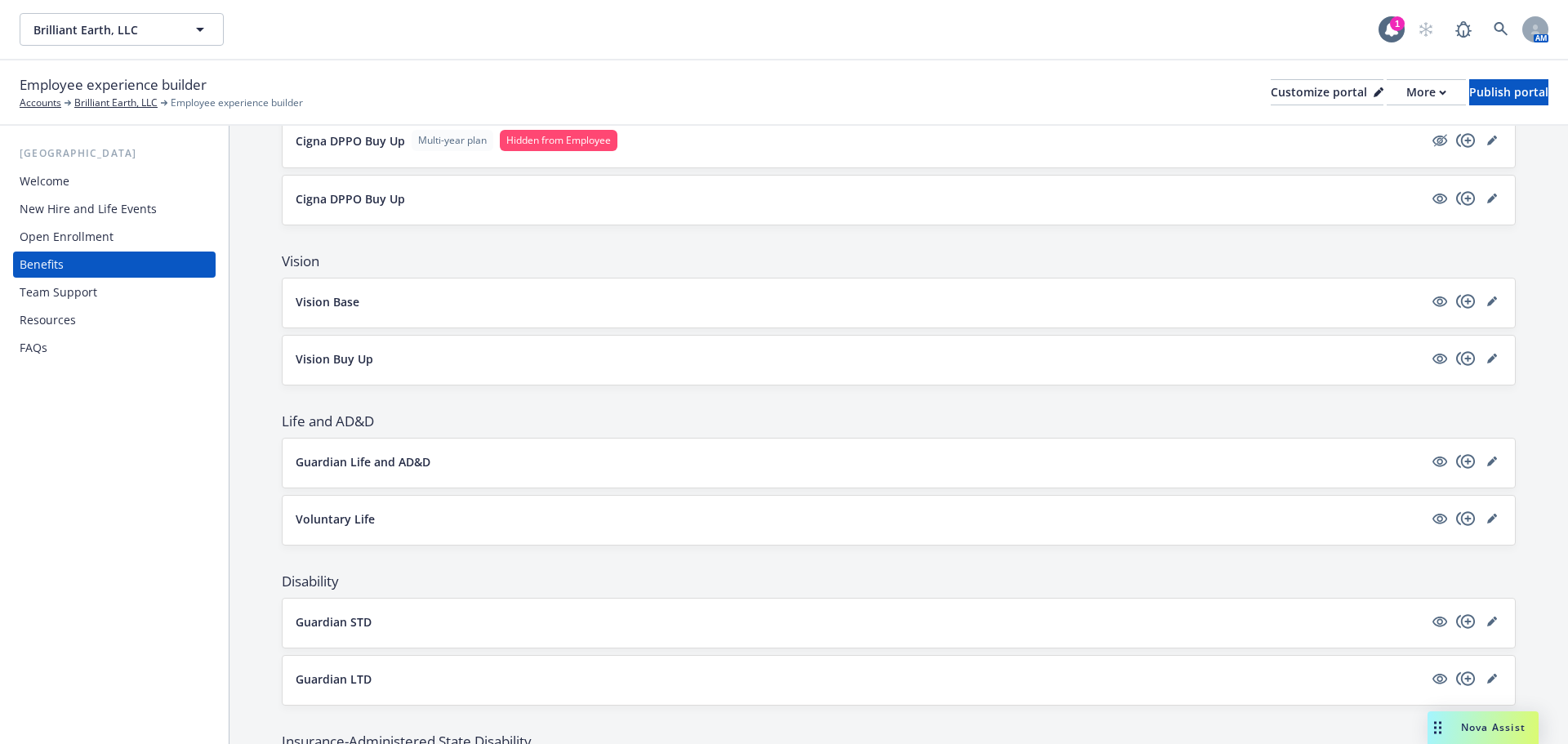
scroll to position [735, 0]
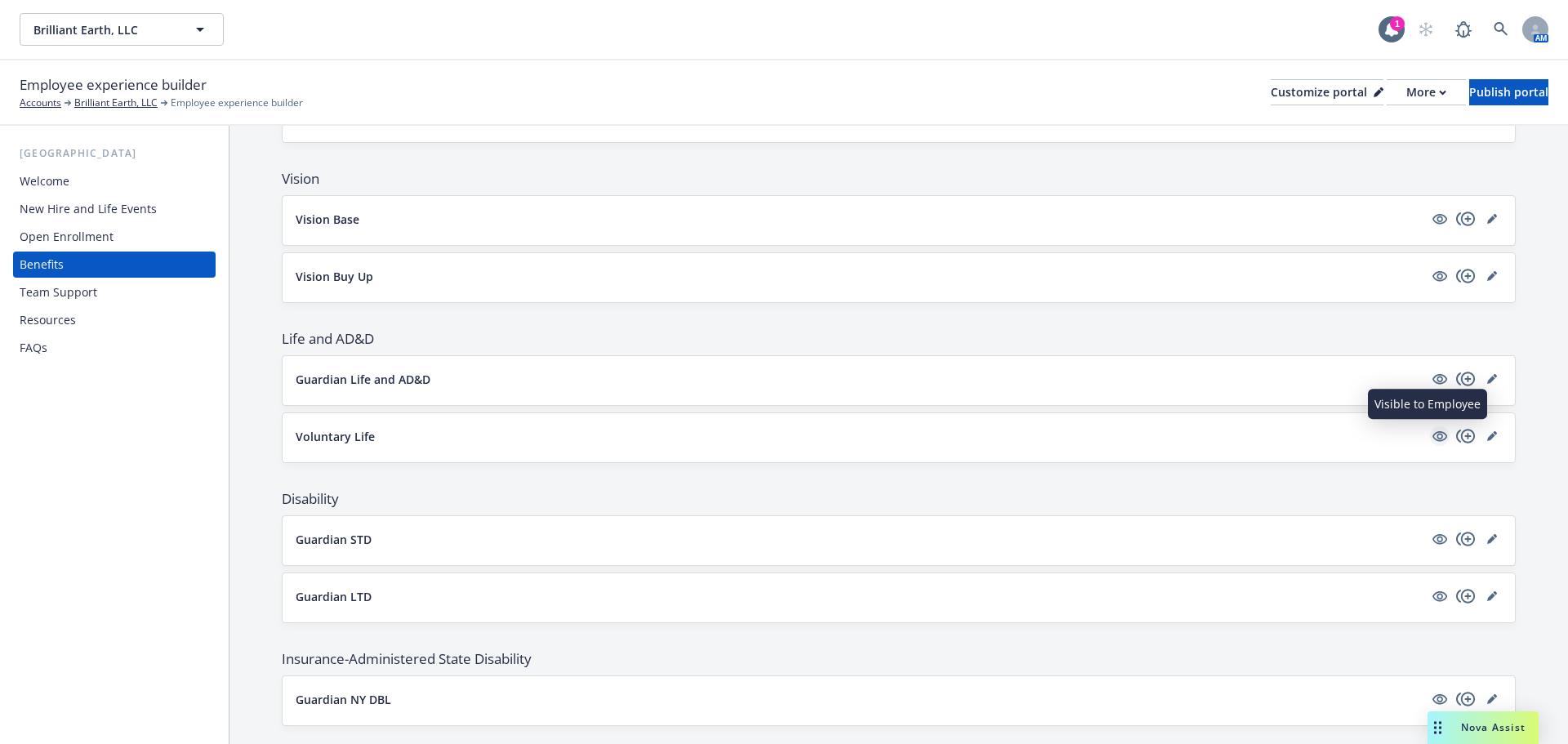
click at [1433, 440] on icon "visible" at bounding box center [1440, 437] width 14 height 11
click at [1434, 440] on icon "hidden" at bounding box center [1440, 437] width 14 height 13
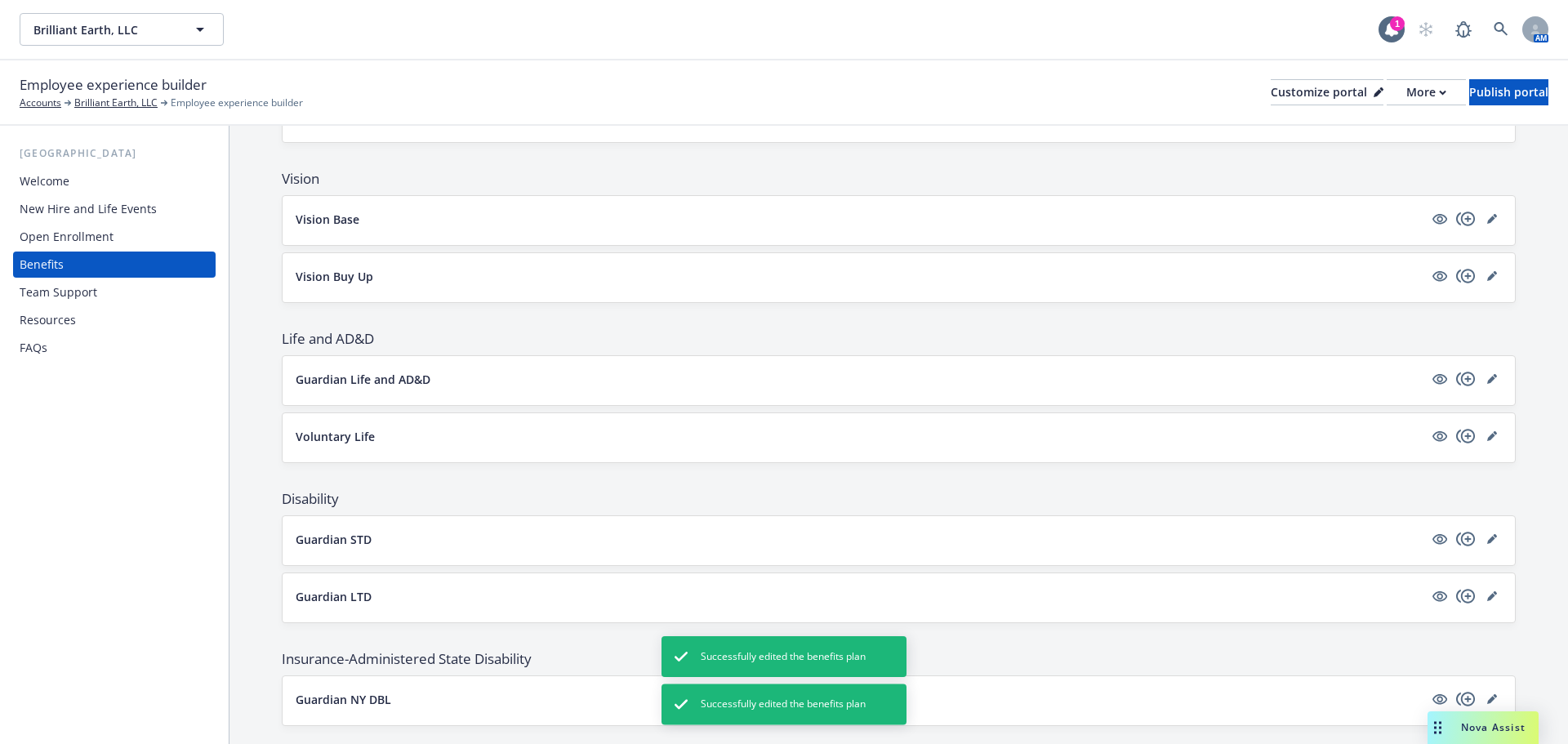
click at [359, 434] on p "Voluntary Life" at bounding box center [335, 436] width 79 height 17
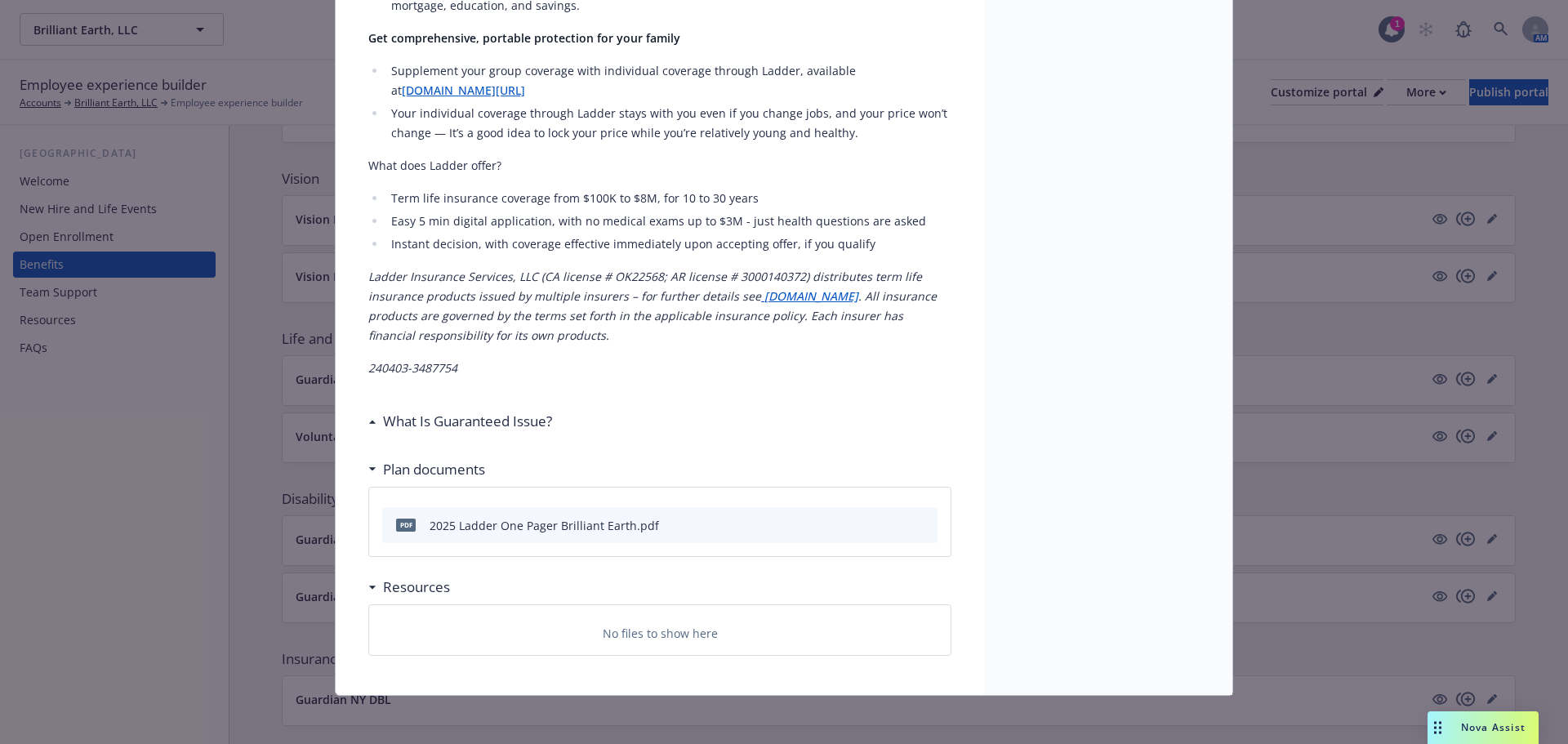
scroll to position [558, 0]
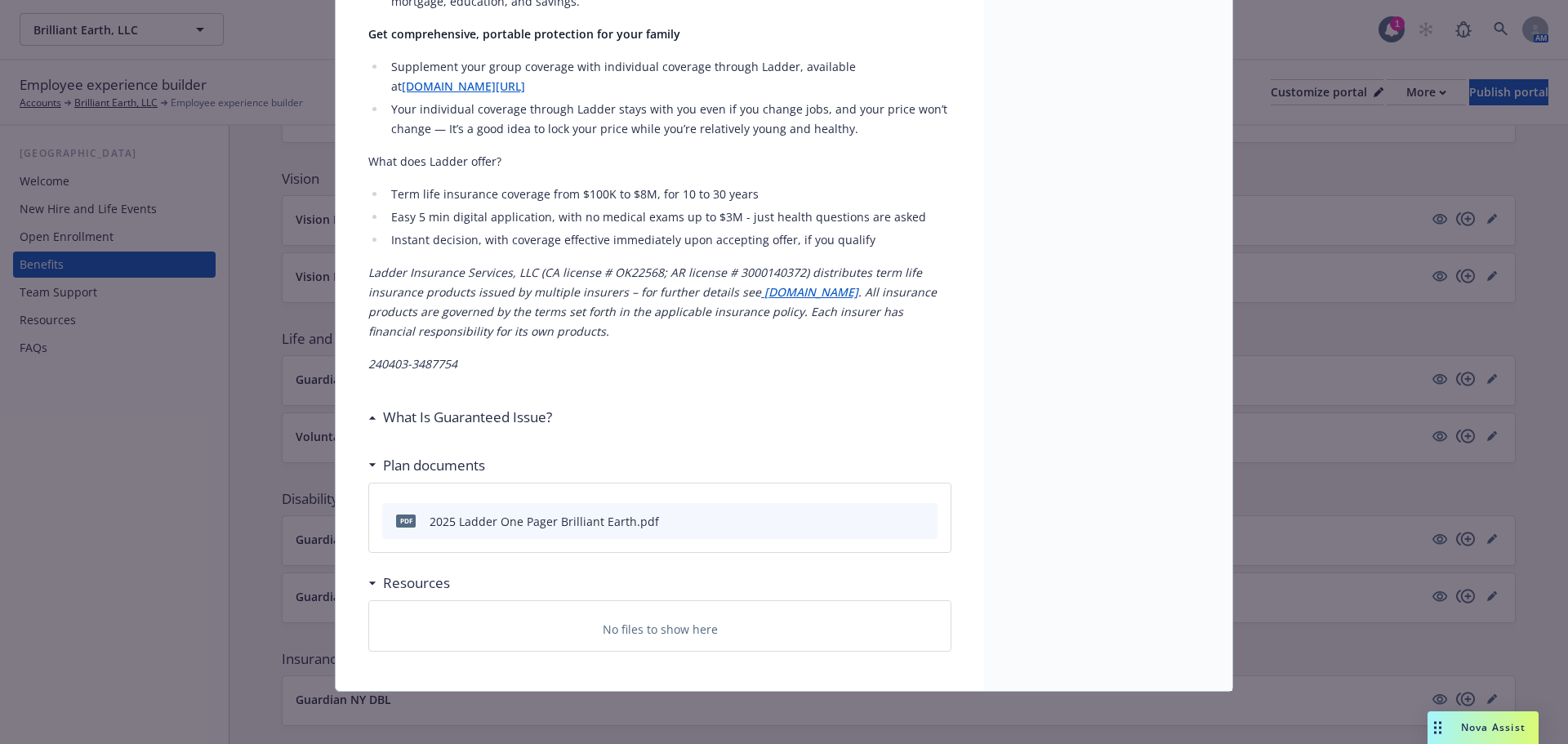
click at [456, 469] on h3 "Plan documents" at bounding box center [433, 466] width 102 height 22
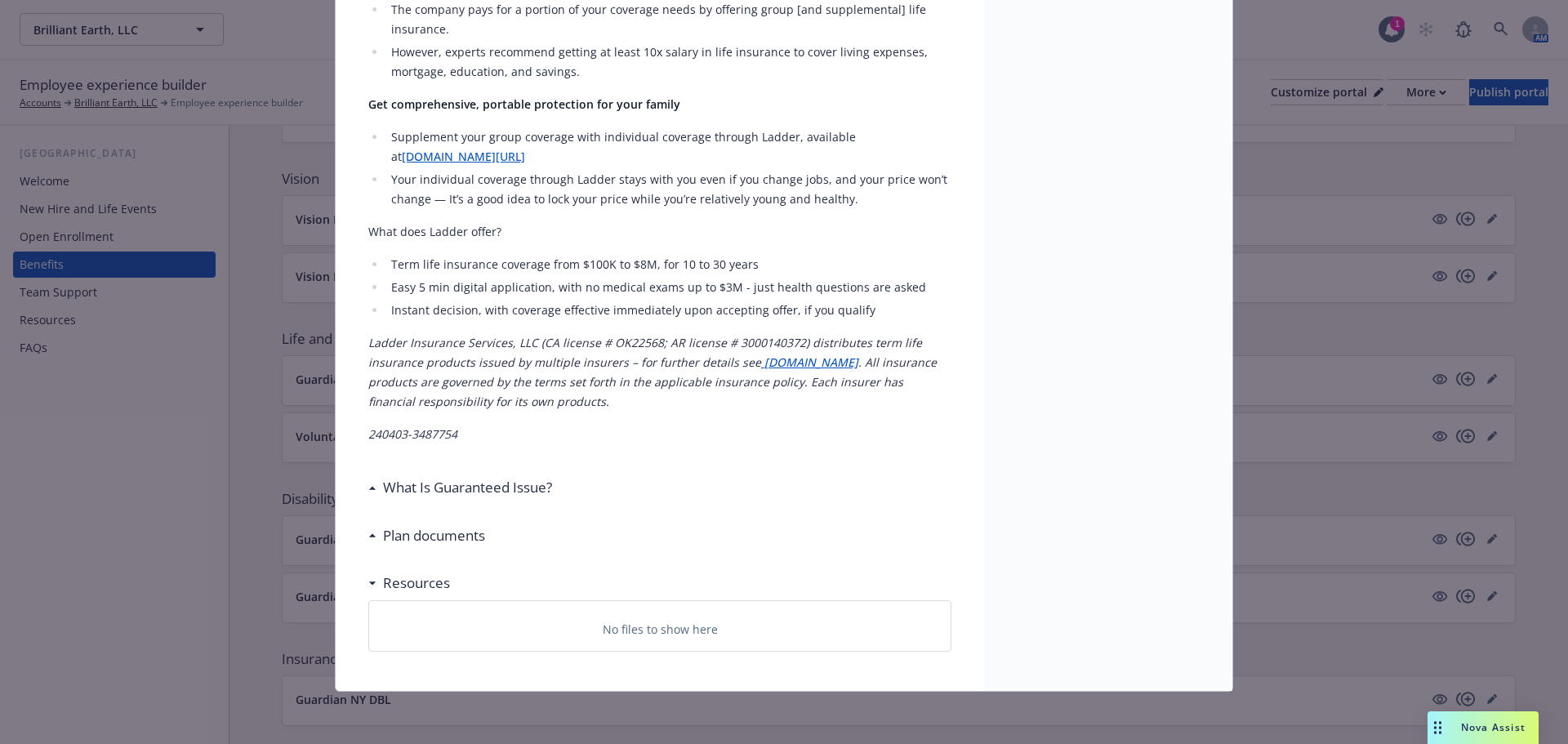
click at [435, 536] on h3 "Plan documents" at bounding box center [433, 536] width 102 height 22
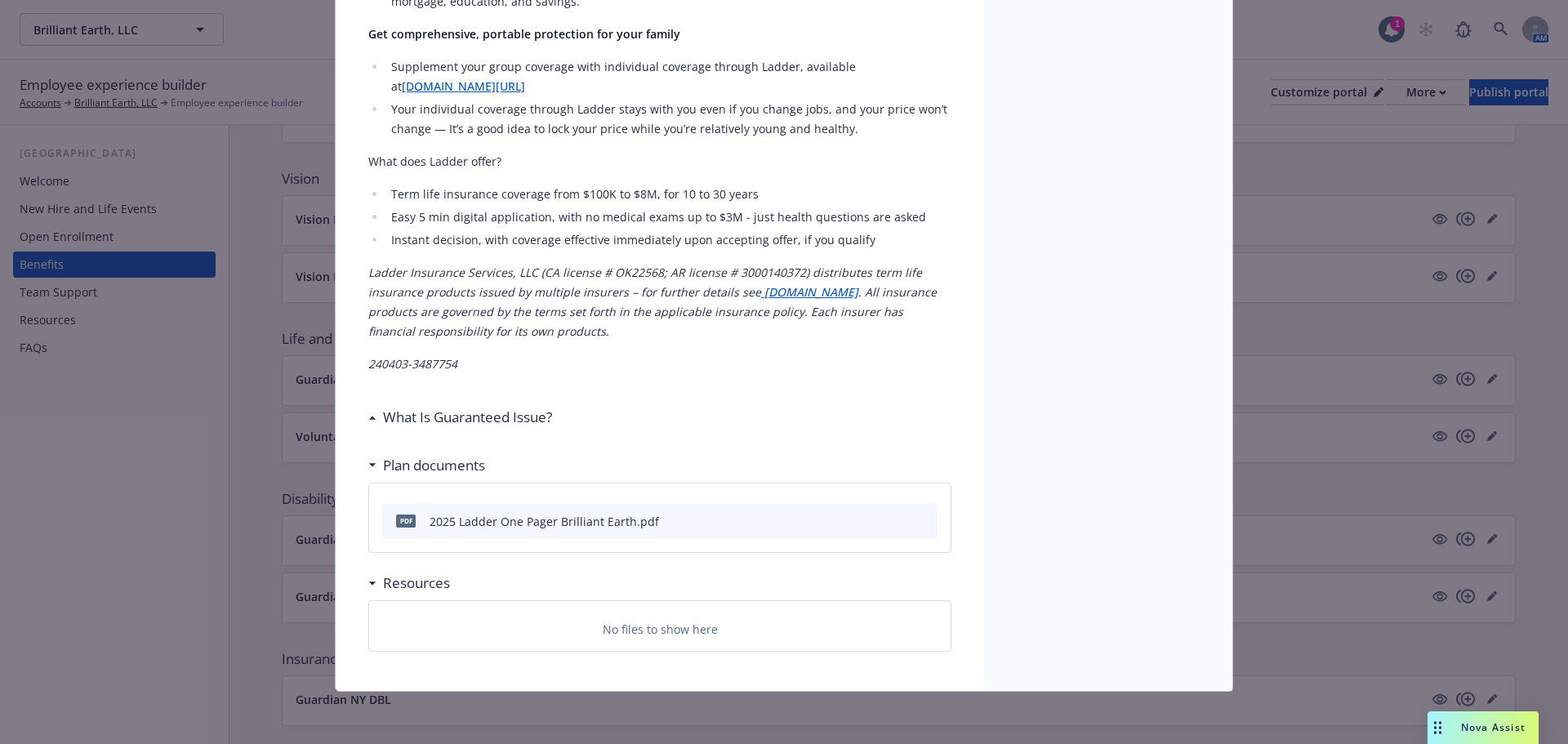
click at [429, 581] on h3 "Resources" at bounding box center [416, 584] width 67 height 22
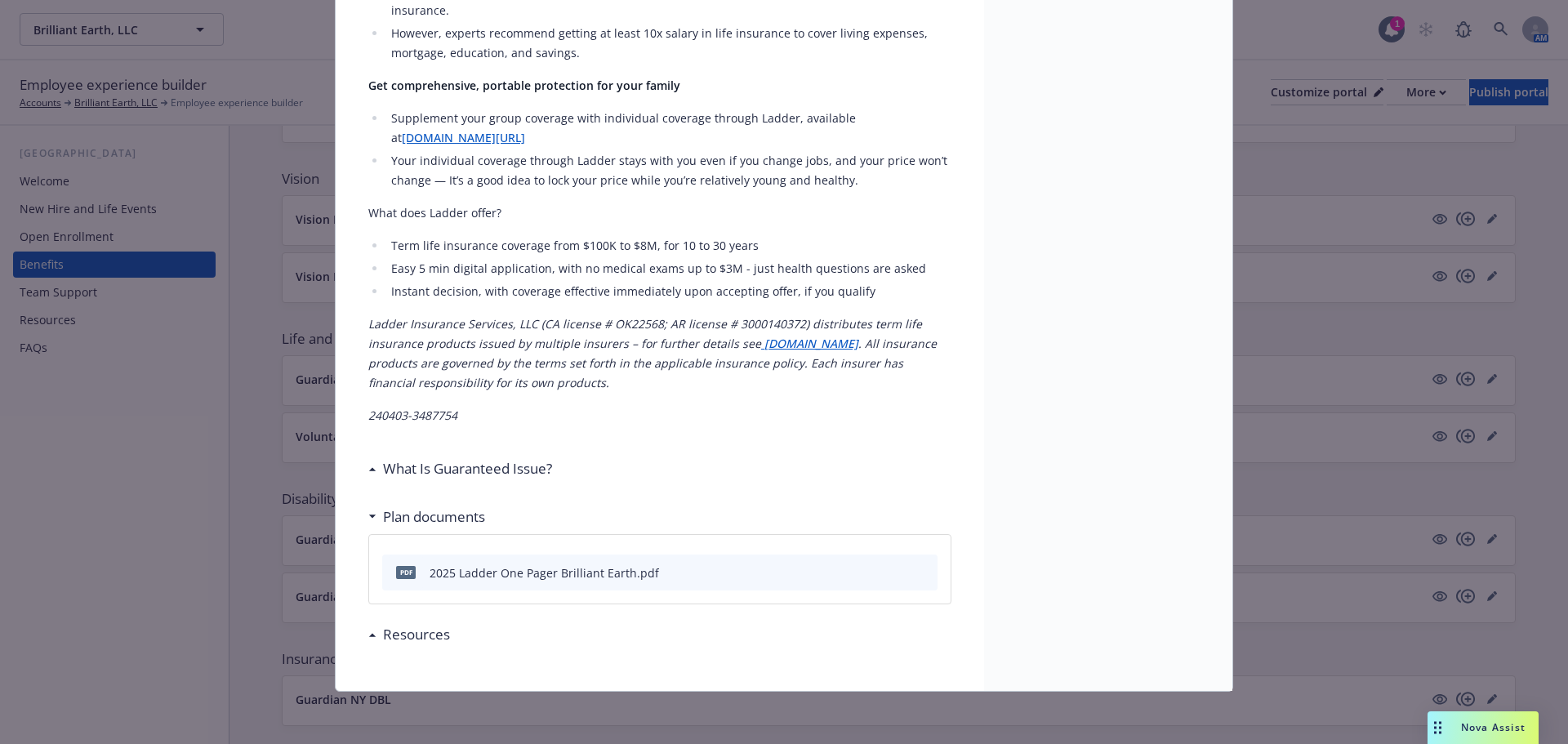
scroll to position [507, 0]
click at [434, 506] on h3 "Plan documents" at bounding box center [433, 517] width 102 height 22
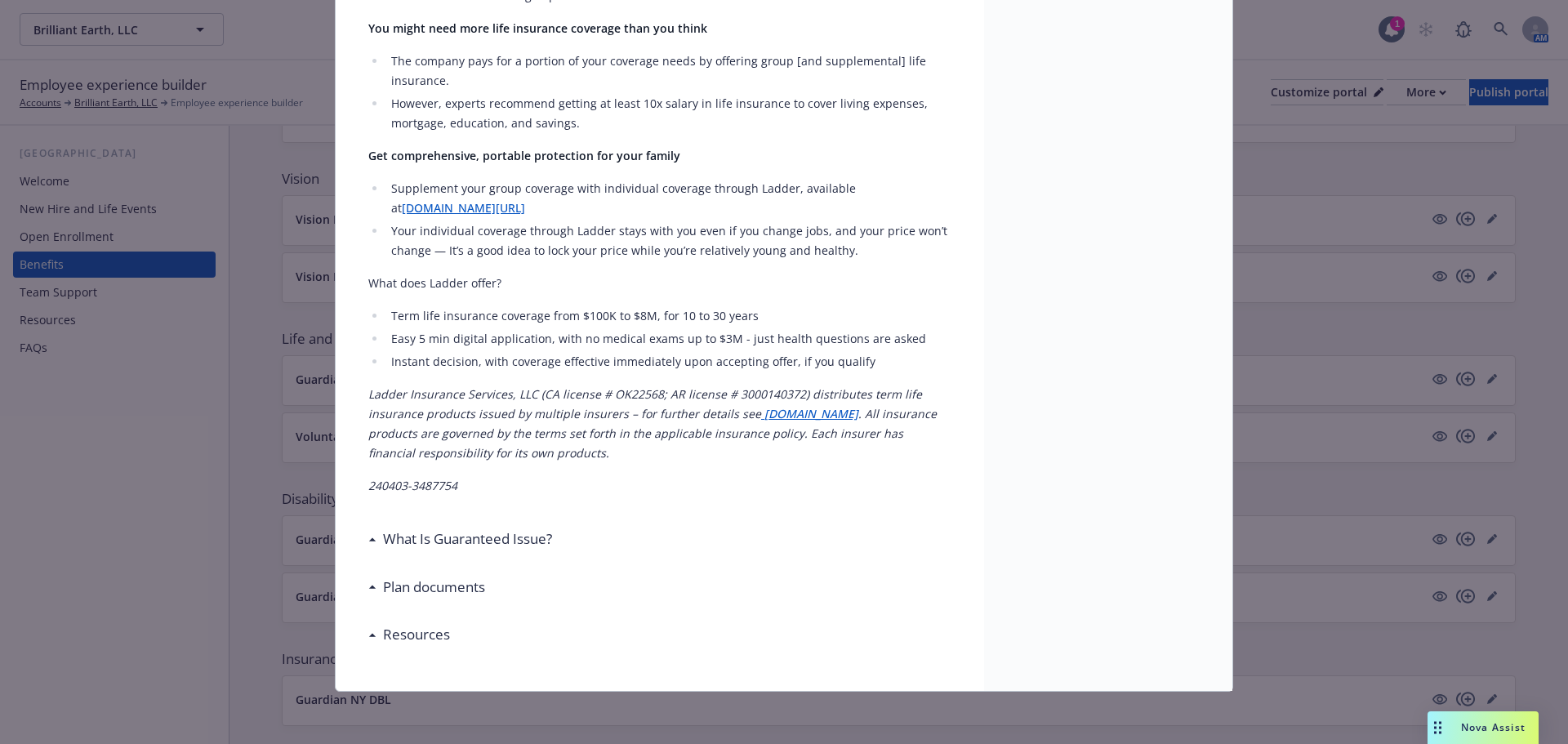
scroll to position [437, 0]
click at [425, 533] on h3 "What Is Guaranteed Issue?" at bounding box center [467, 540] width 169 height 22
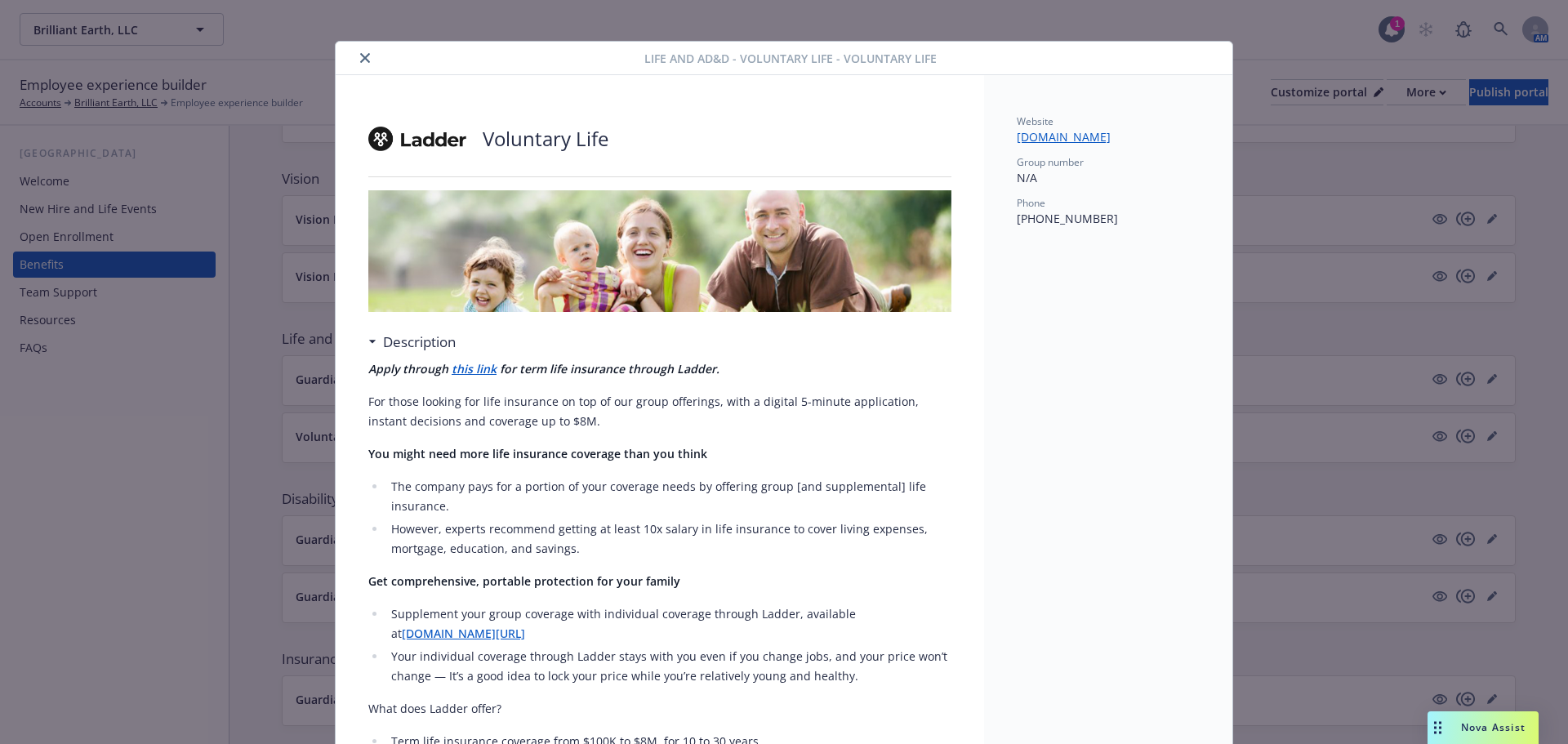
scroll to position [0, 0]
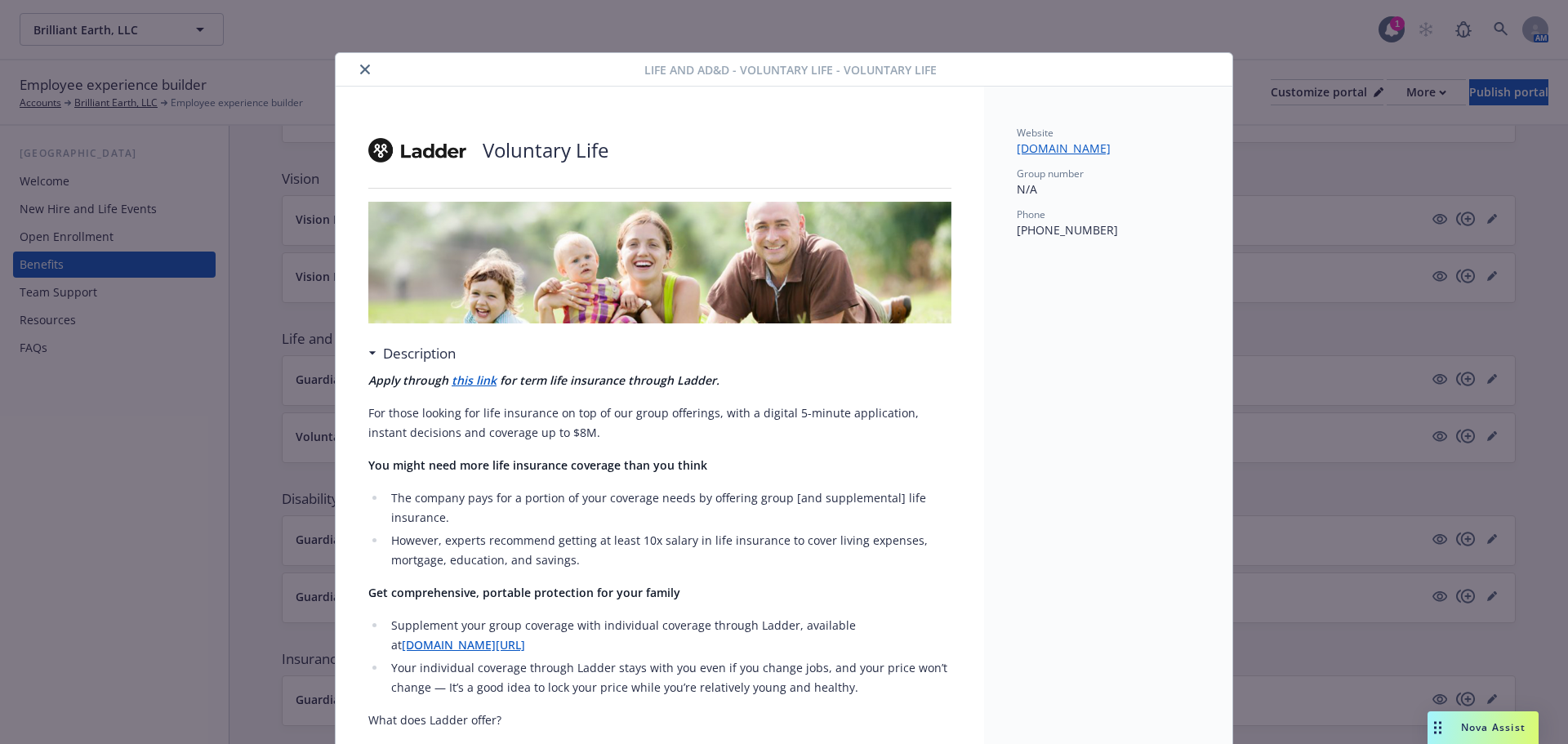
click at [360, 66] on icon "close" at bounding box center [365, 69] width 10 height 10
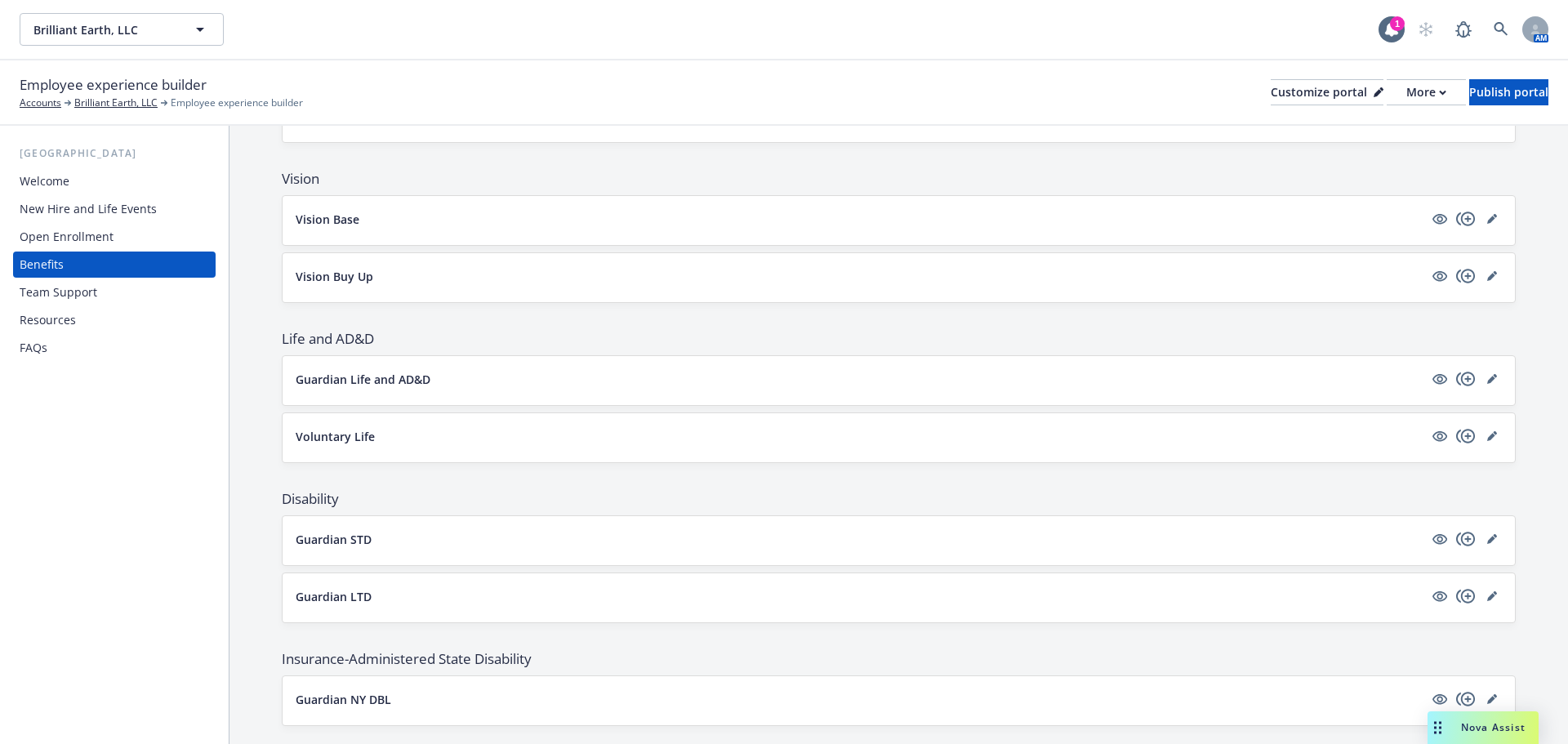
click at [363, 379] on p "Guardian Life and AD&D" at bounding box center [363, 379] width 135 height 17
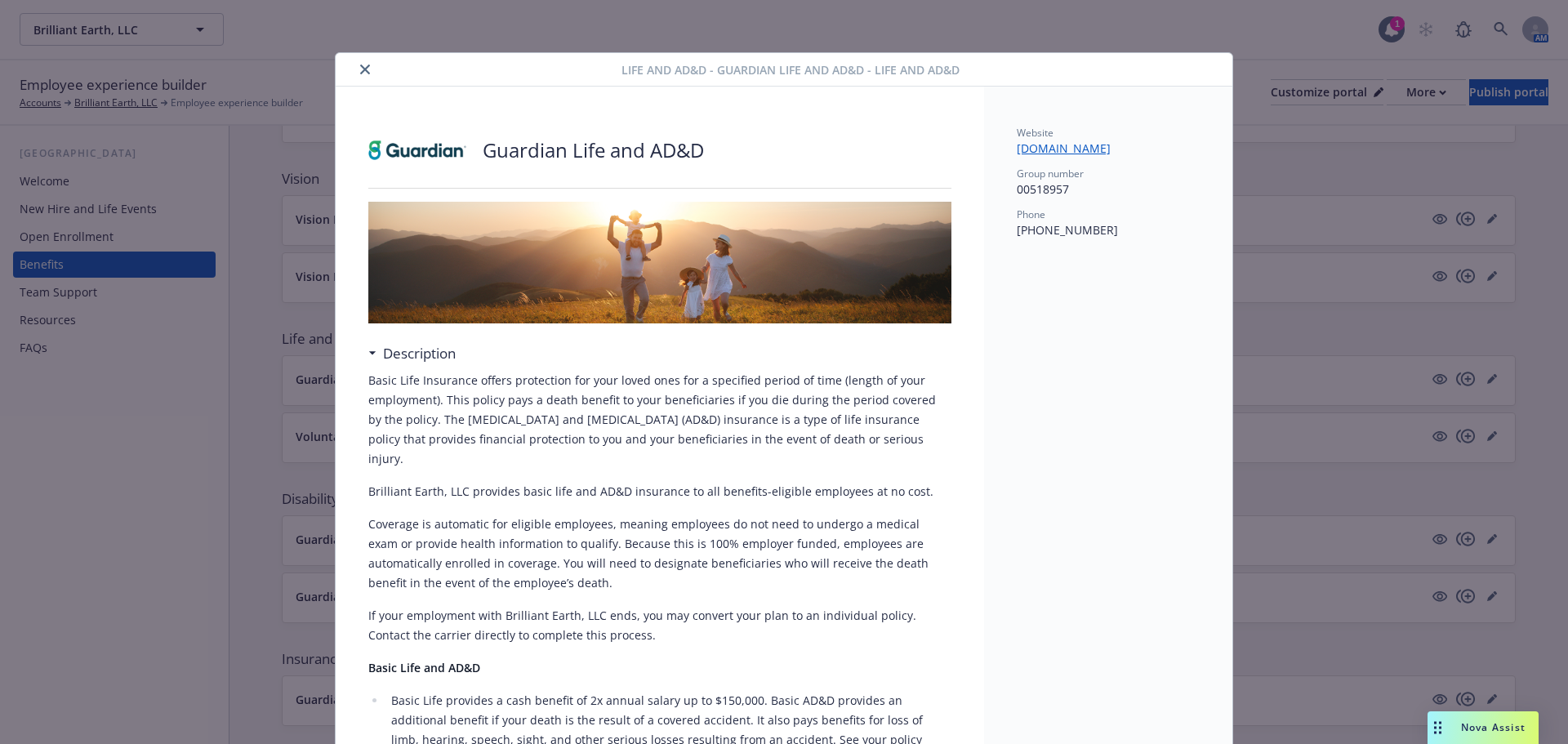
click at [355, 72] on button "close" at bounding box center [365, 69] width 20 height 20
